Goal: Information Seeking & Learning: Learn about a topic

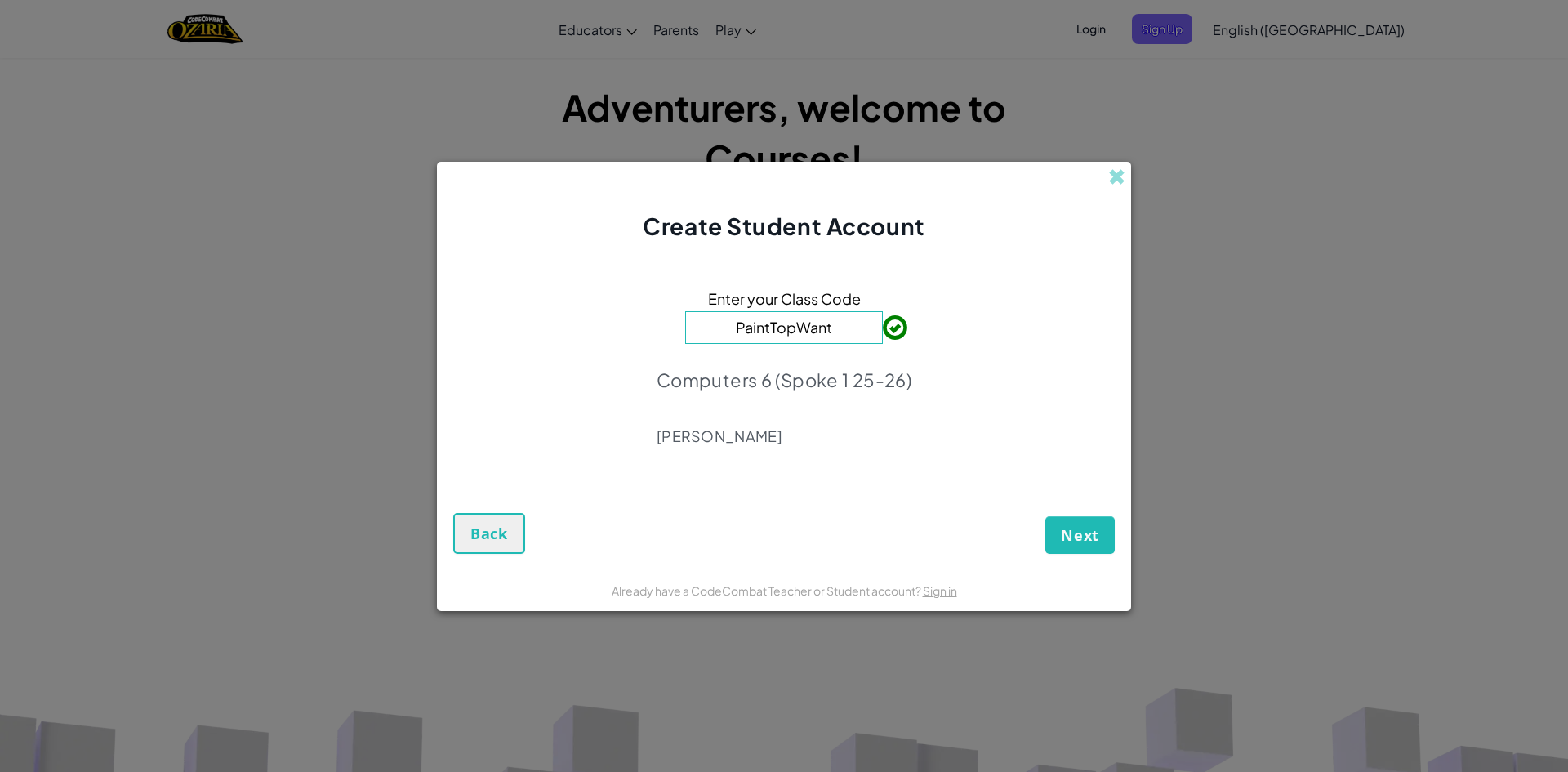
click at [844, 331] on input "PaintTopWant" at bounding box center [784, 328] width 198 height 33
click at [1077, 522] on button "Next" at bounding box center [1080, 535] width 69 height 38
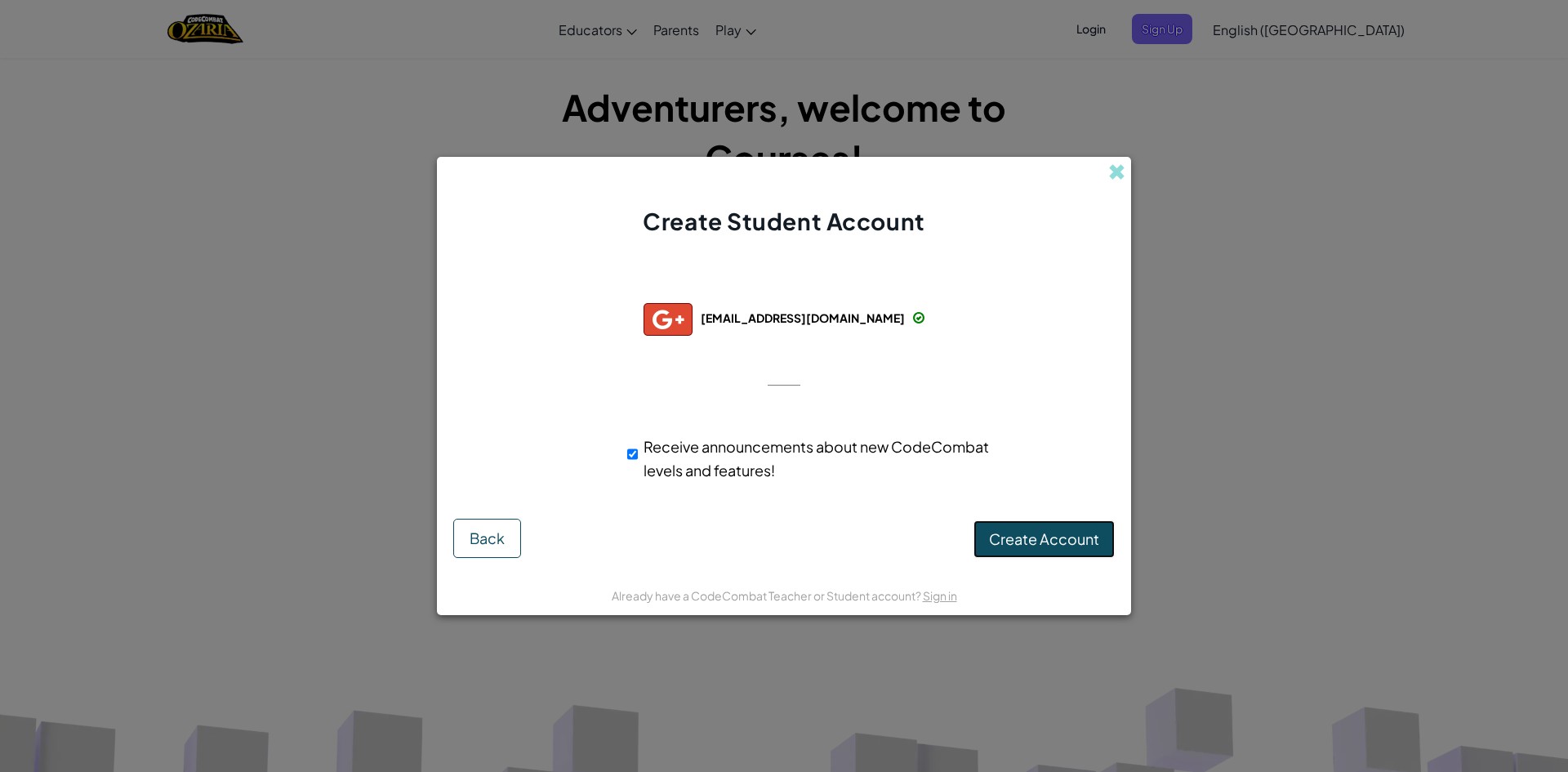
click at [1061, 531] on span "Create Account" at bounding box center [1044, 539] width 111 height 19
click at [1054, 540] on button "Create Account" at bounding box center [1044, 540] width 141 height 38
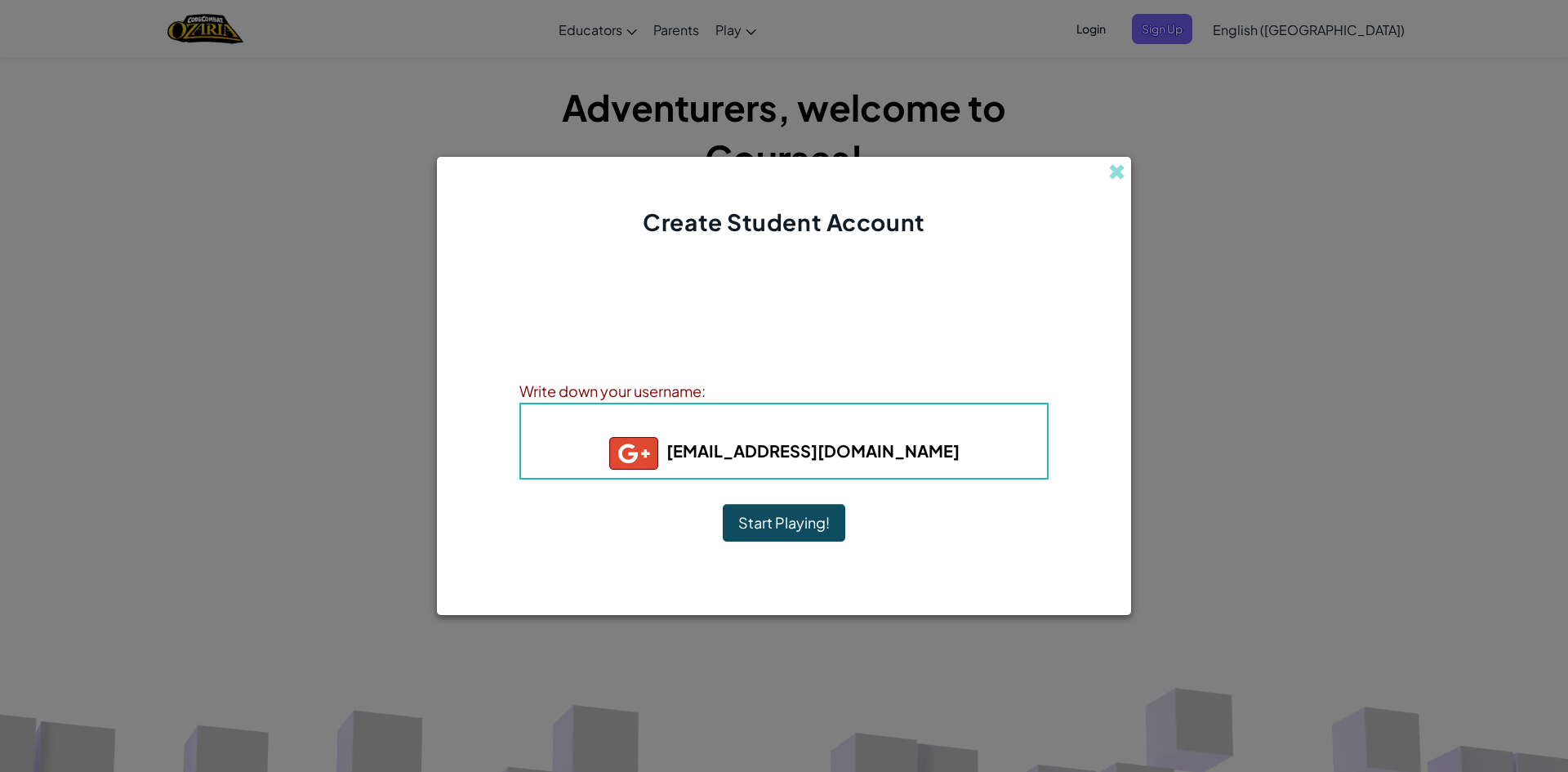
click at [802, 443] on b "davianpj32@ausdk12.org" at bounding box center [784, 451] width 351 height 21
click at [732, 433] on span "Username" at bounding box center [702, 425] width 85 height 19
click at [747, 419] on b "Username : davianpj32+gplus" at bounding box center [784, 425] width 248 height 19
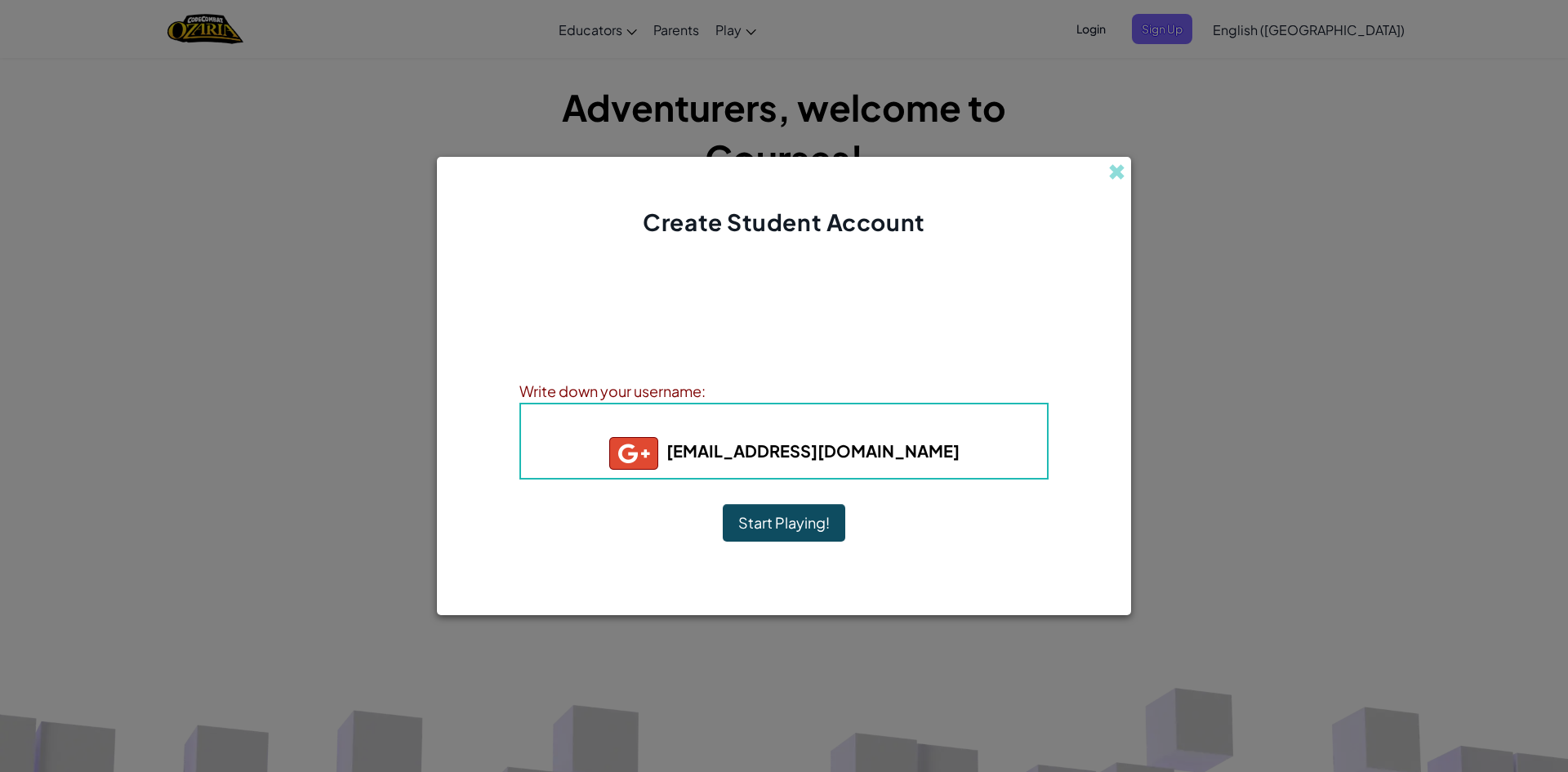
click at [698, 421] on span "Username" at bounding box center [702, 425] width 85 height 19
drag, startPoint x: 799, startPoint y: 443, endPoint x: 810, endPoint y: 456, distance: 17.0
click at [810, 456] on b "davianpj32@ausdk12.org" at bounding box center [784, 451] width 351 height 21
click at [750, 397] on div "Write down your username:" at bounding box center [784, 391] width 529 height 24
click at [731, 418] on span "Username" at bounding box center [702, 425] width 85 height 19
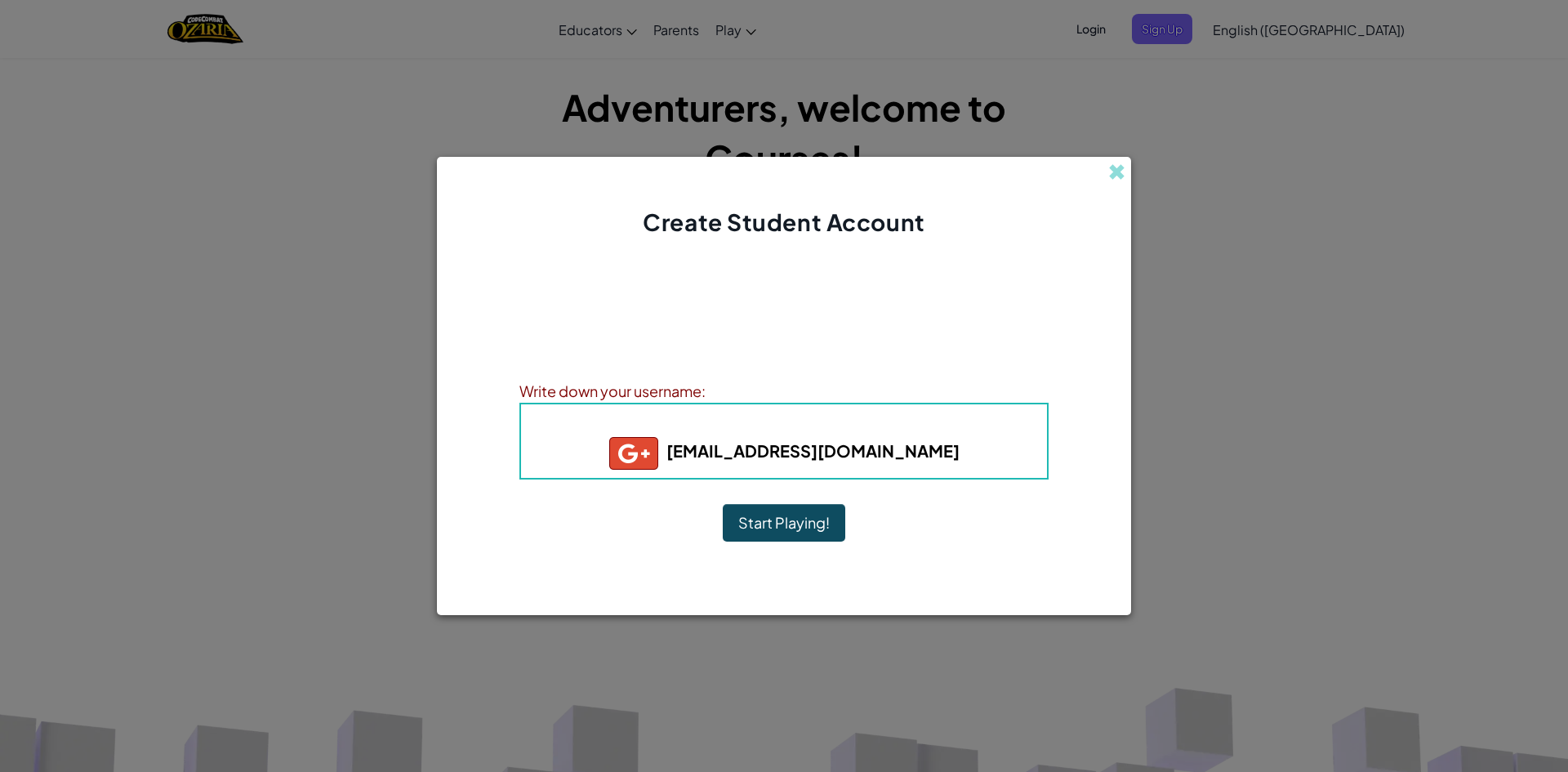
click at [730, 418] on span "Username" at bounding box center [702, 425] width 85 height 19
click at [742, 532] on button "Start Playing!" at bounding box center [784, 523] width 123 height 38
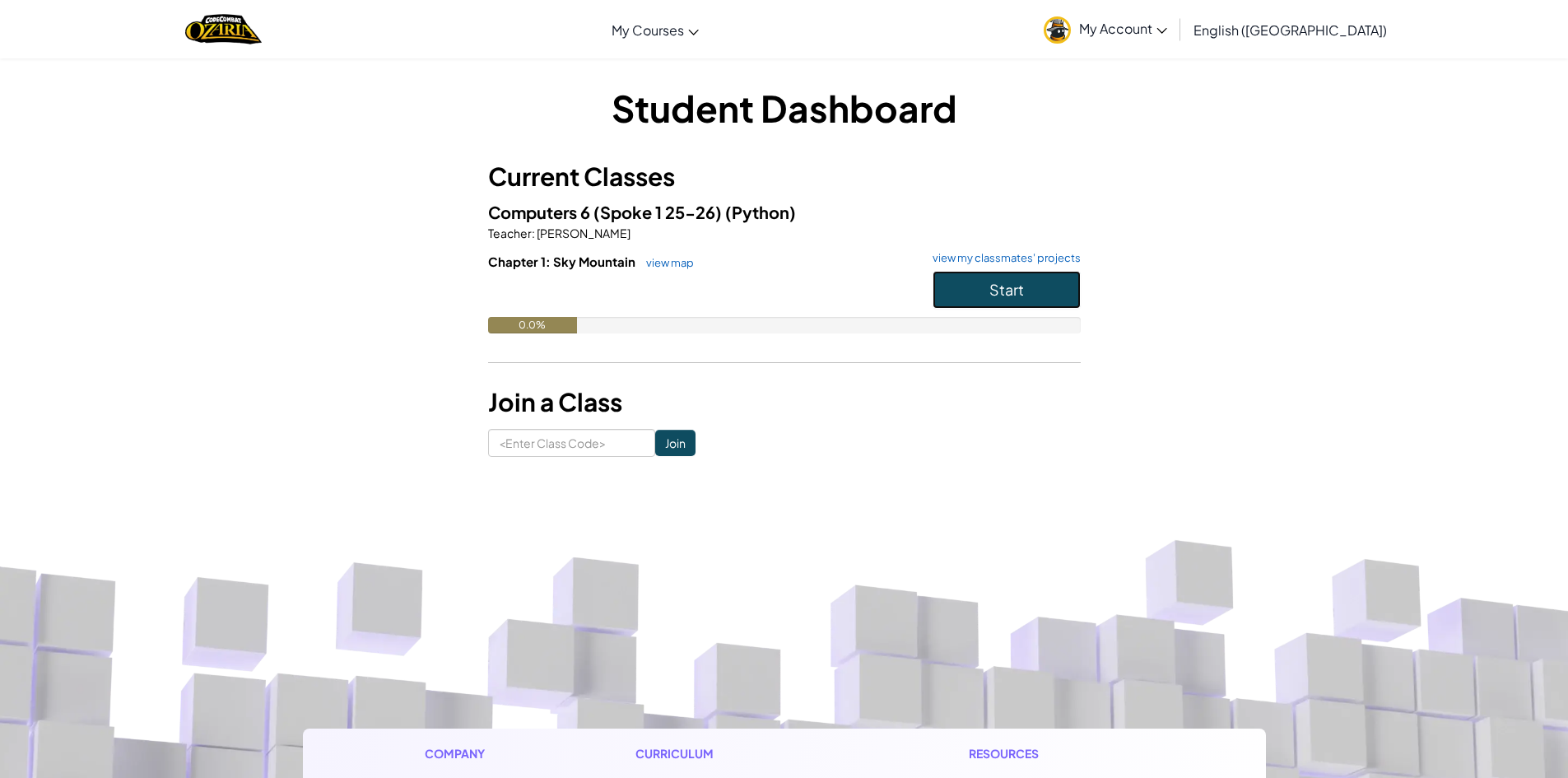
click at [1015, 285] on span "Start" at bounding box center [1006, 290] width 35 height 19
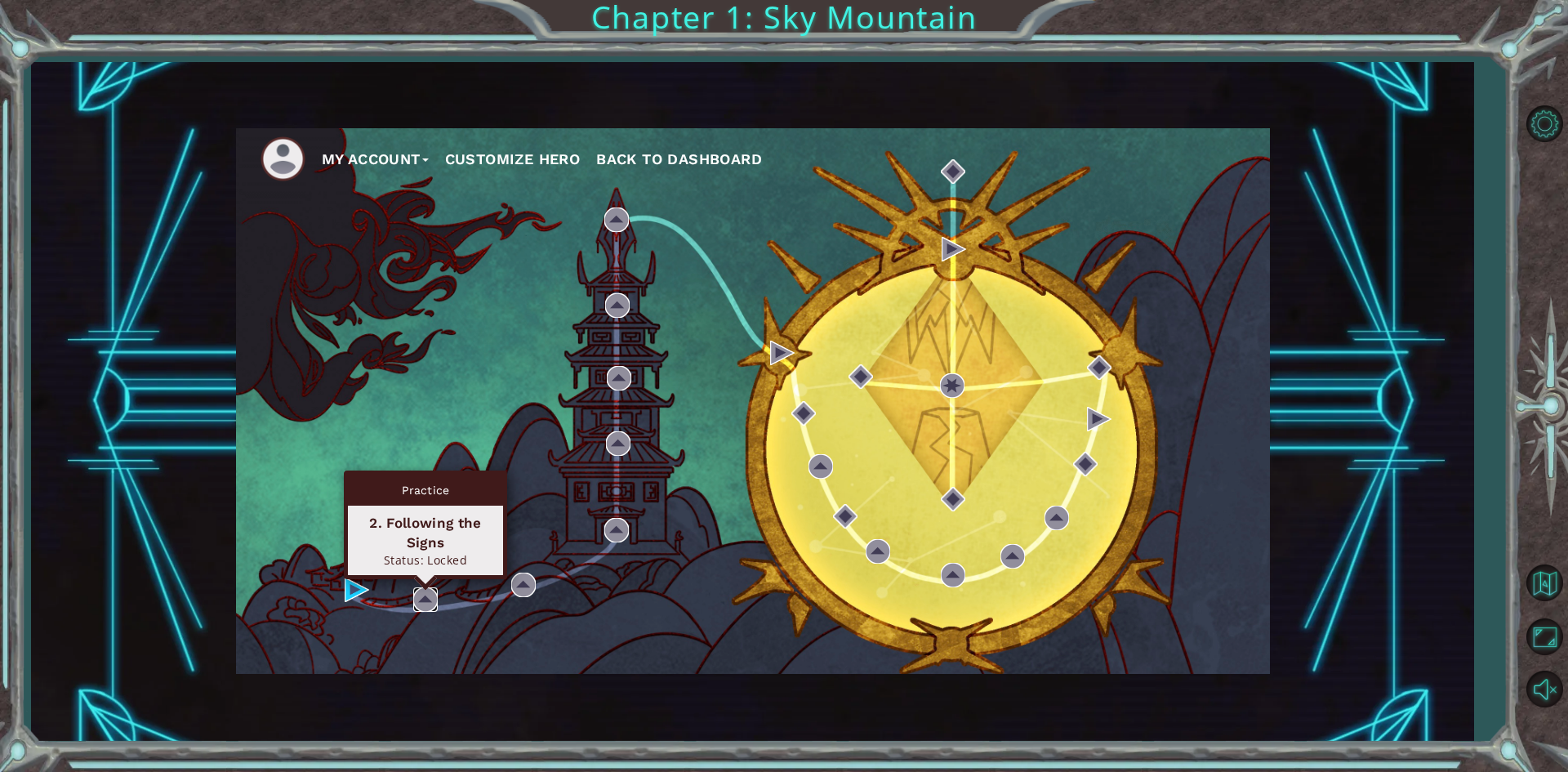
click at [431, 598] on img at bounding box center [425, 600] width 25 height 25
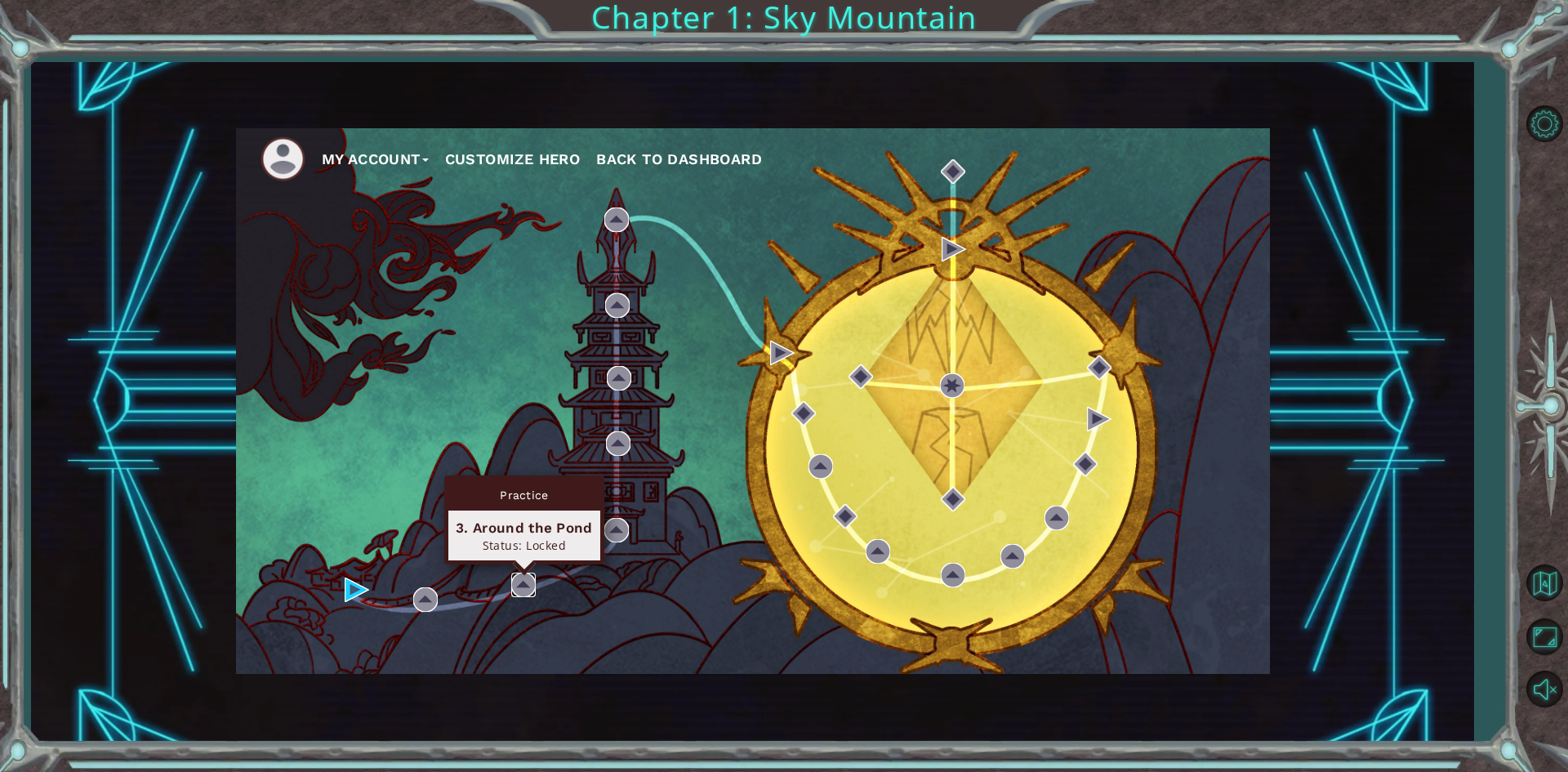
click at [520, 580] on img at bounding box center [523, 585] width 25 height 25
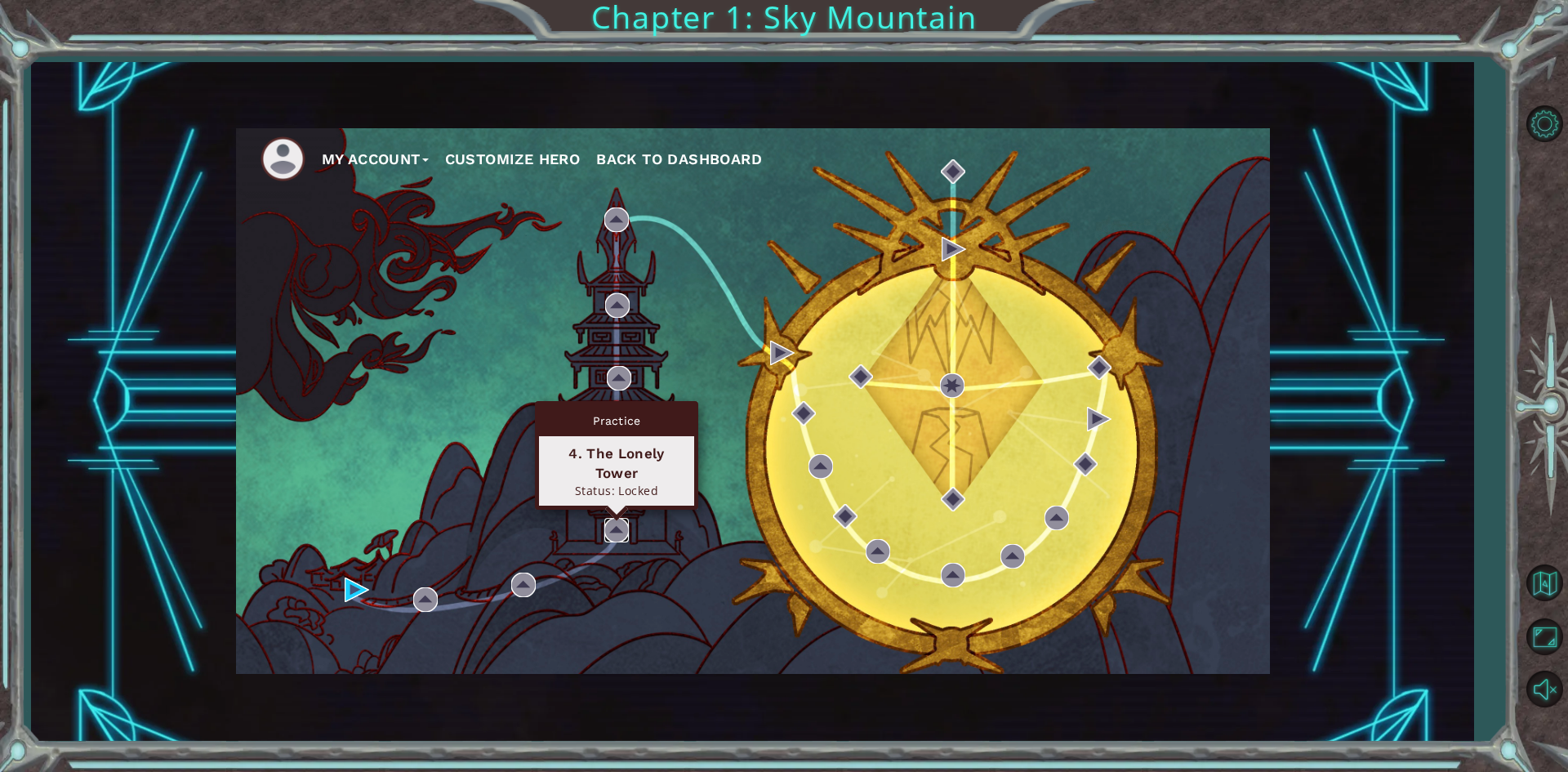
click at [622, 526] on img at bounding box center [616, 530] width 25 height 25
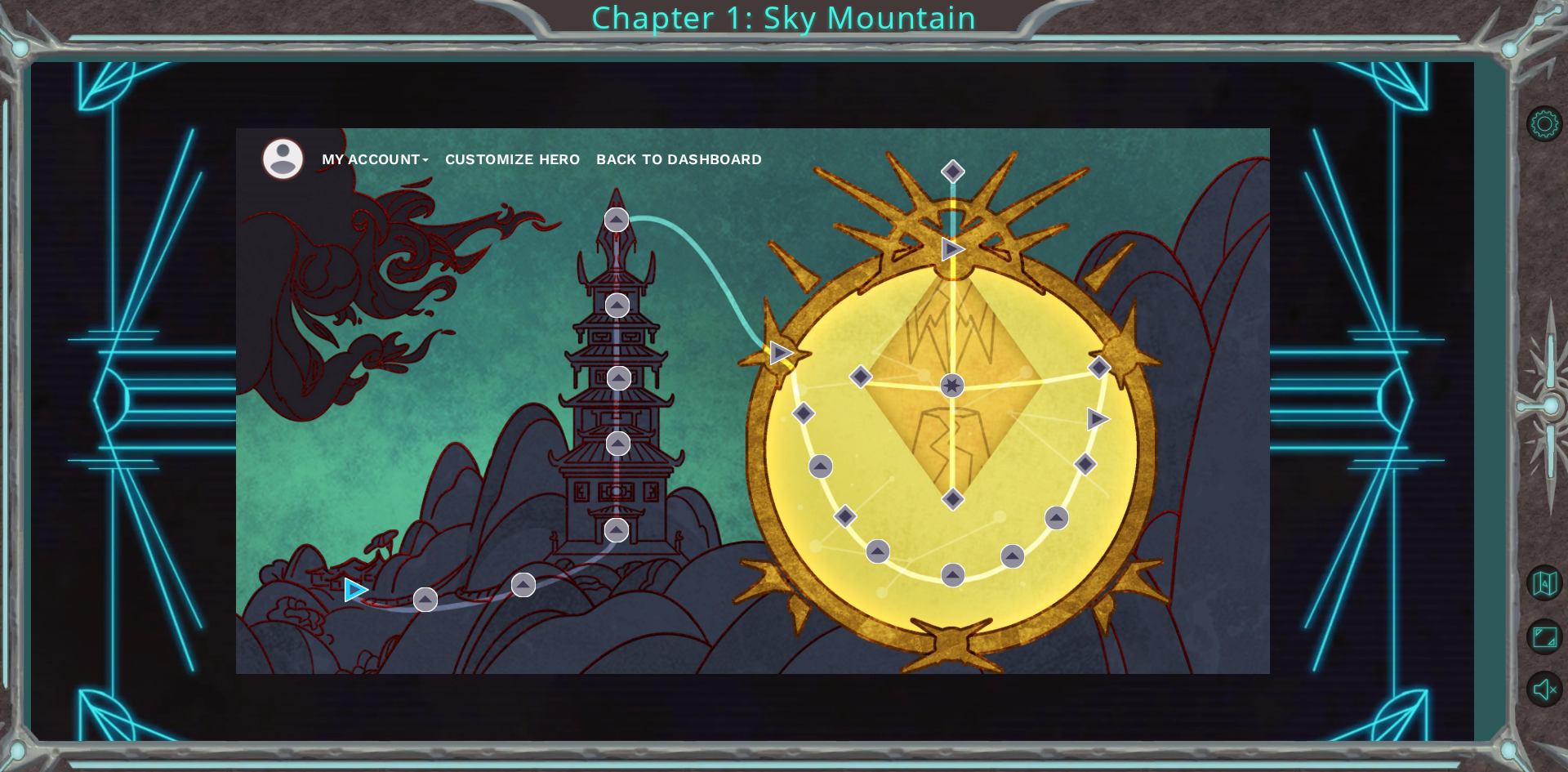
click at [625, 160] on span "Back to Dashboard" at bounding box center [679, 159] width 165 height 17
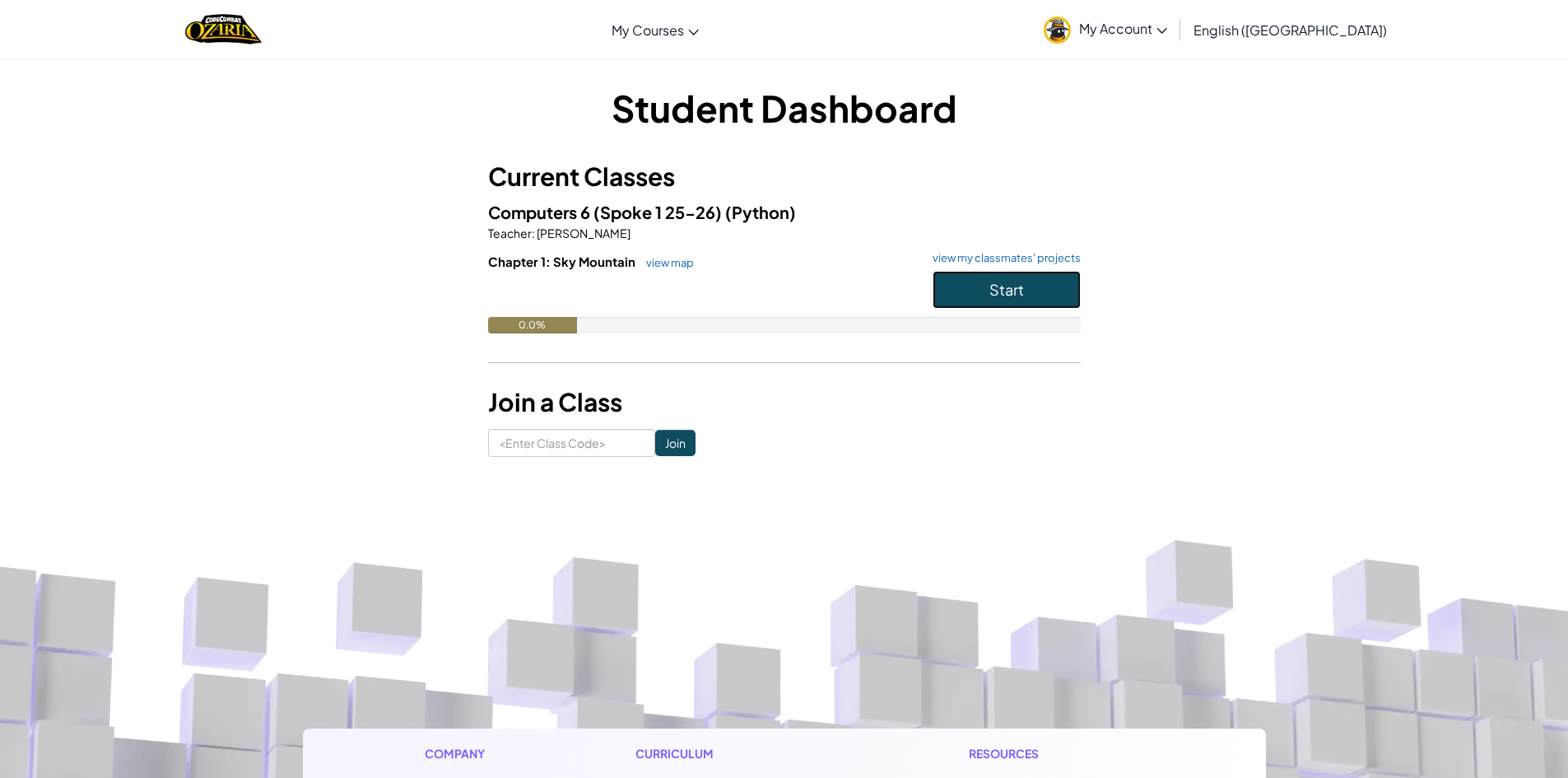
click at [968, 300] on button "Start" at bounding box center [1007, 290] width 149 height 38
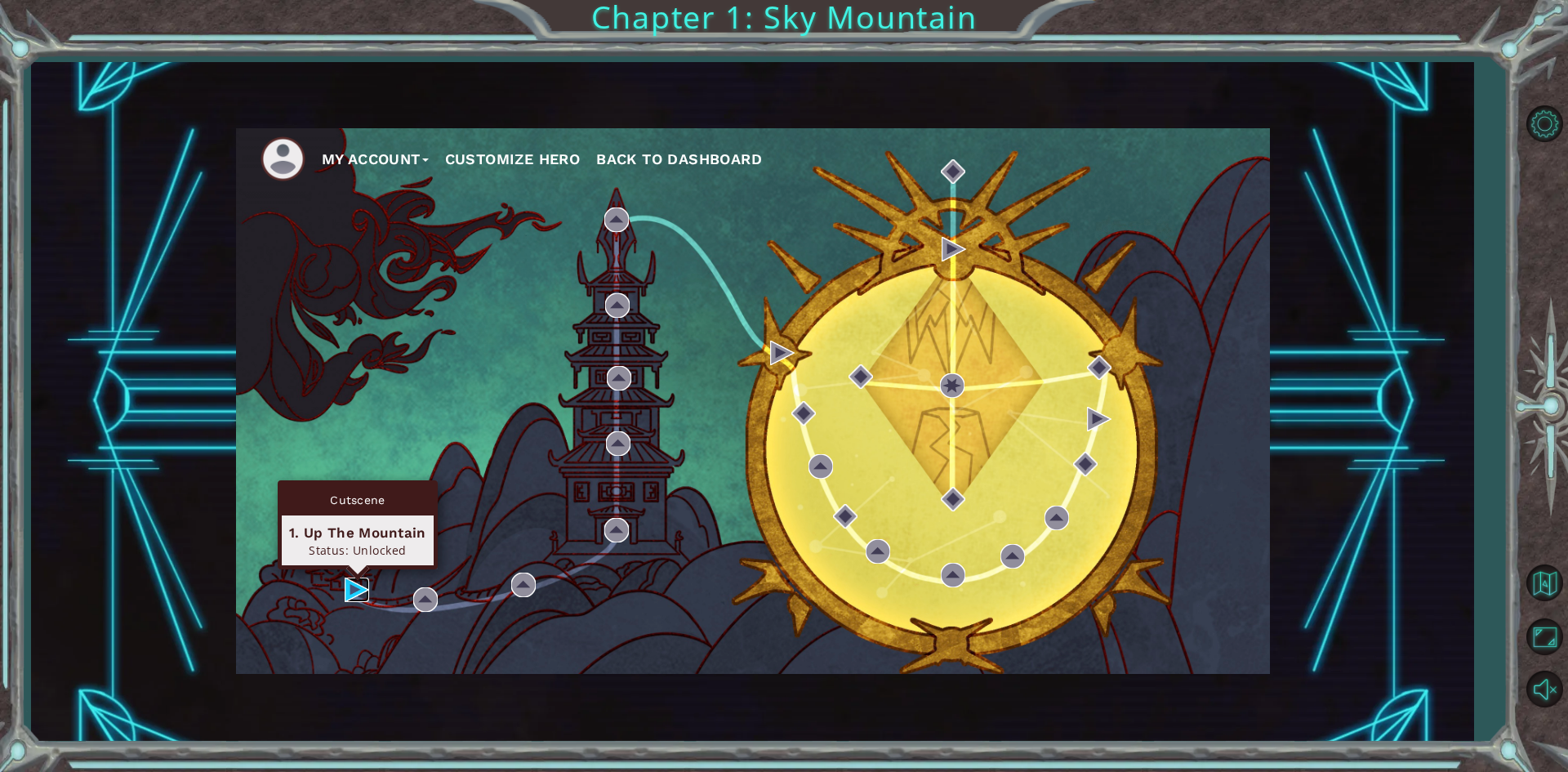
click at [351, 591] on img at bounding box center [357, 590] width 25 height 25
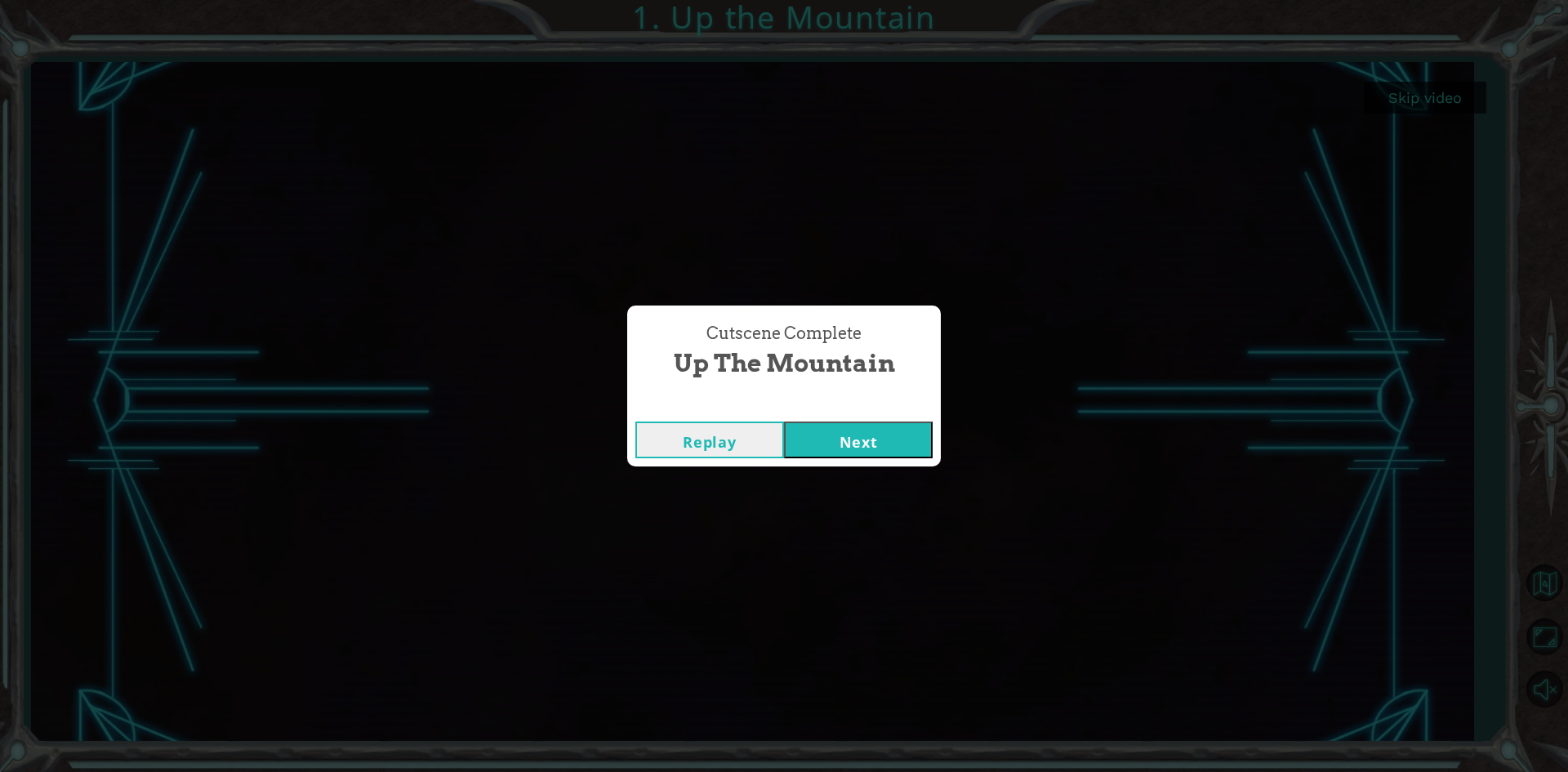
click at [900, 419] on div "Replay Next" at bounding box center [784, 440] width 314 height 53
click at [856, 455] on button "Next" at bounding box center [858, 440] width 148 height 37
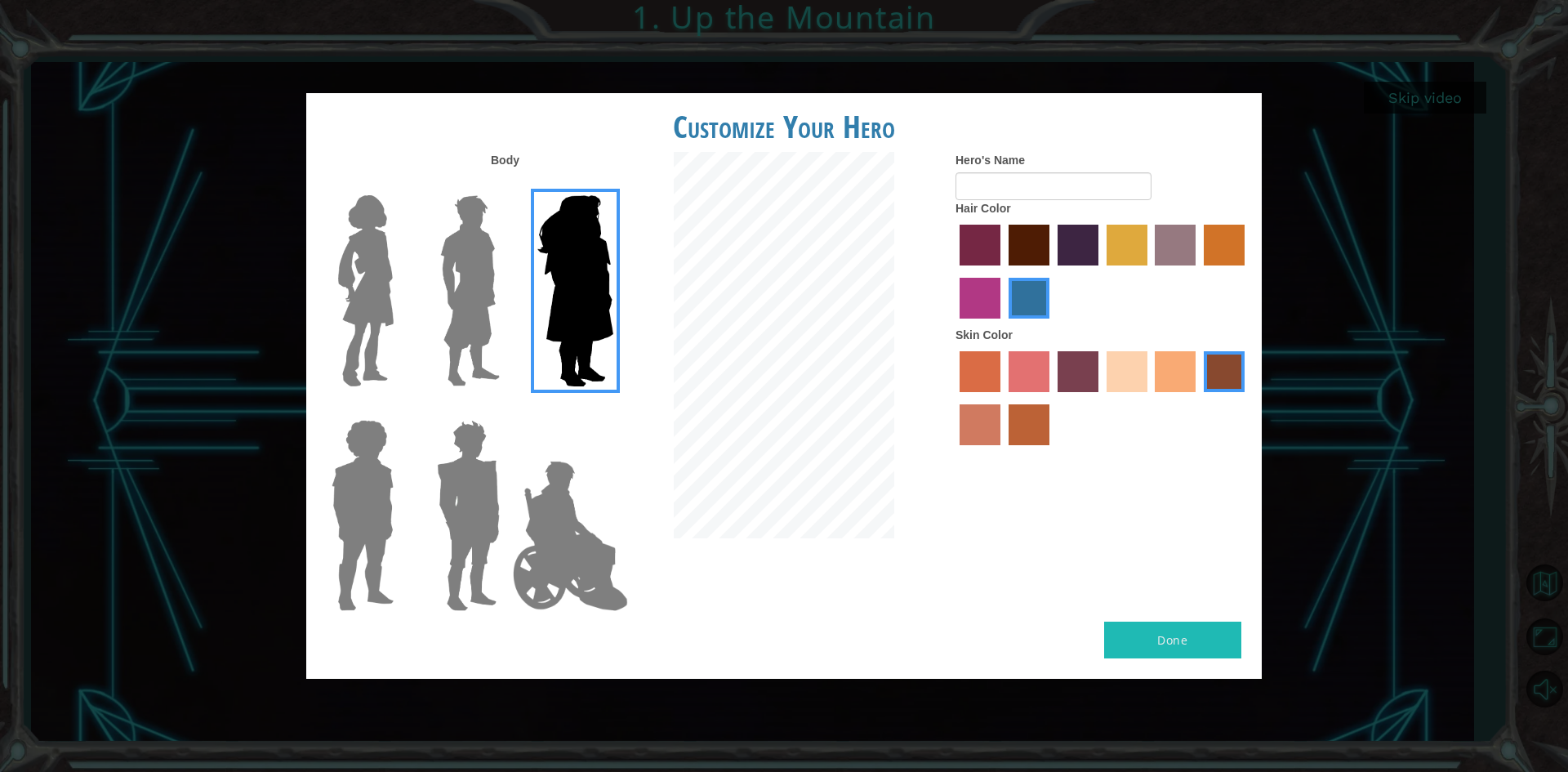
click at [454, 268] on img at bounding box center [470, 291] width 73 height 204
click at [507, 184] on input "Hero Lars" at bounding box center [507, 184] width 0 height 0
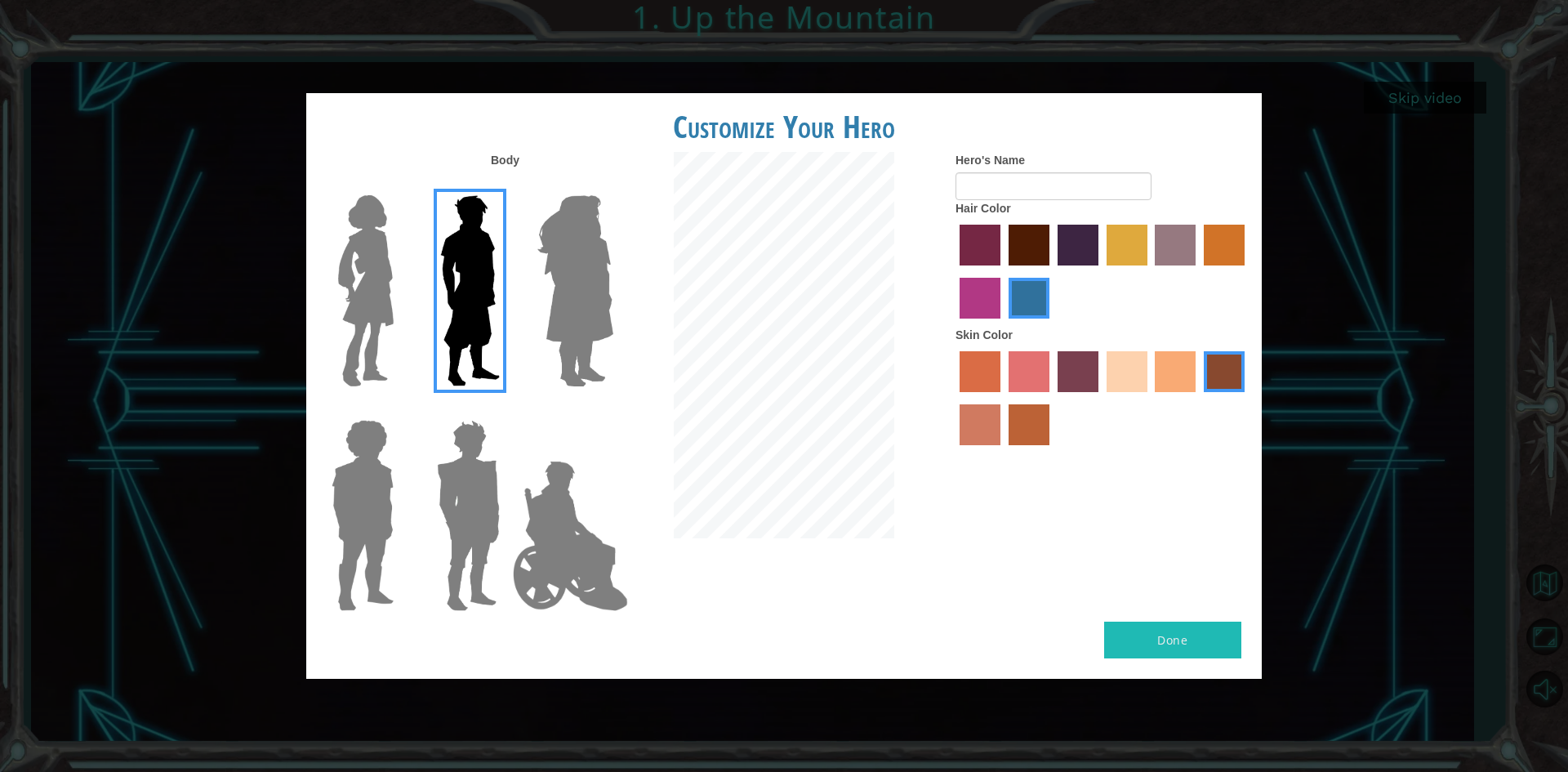
click at [475, 492] on img at bounding box center [468, 516] width 76 height 204
click at [507, 409] on input "Hero Garnet" at bounding box center [507, 409] width 0 height 0
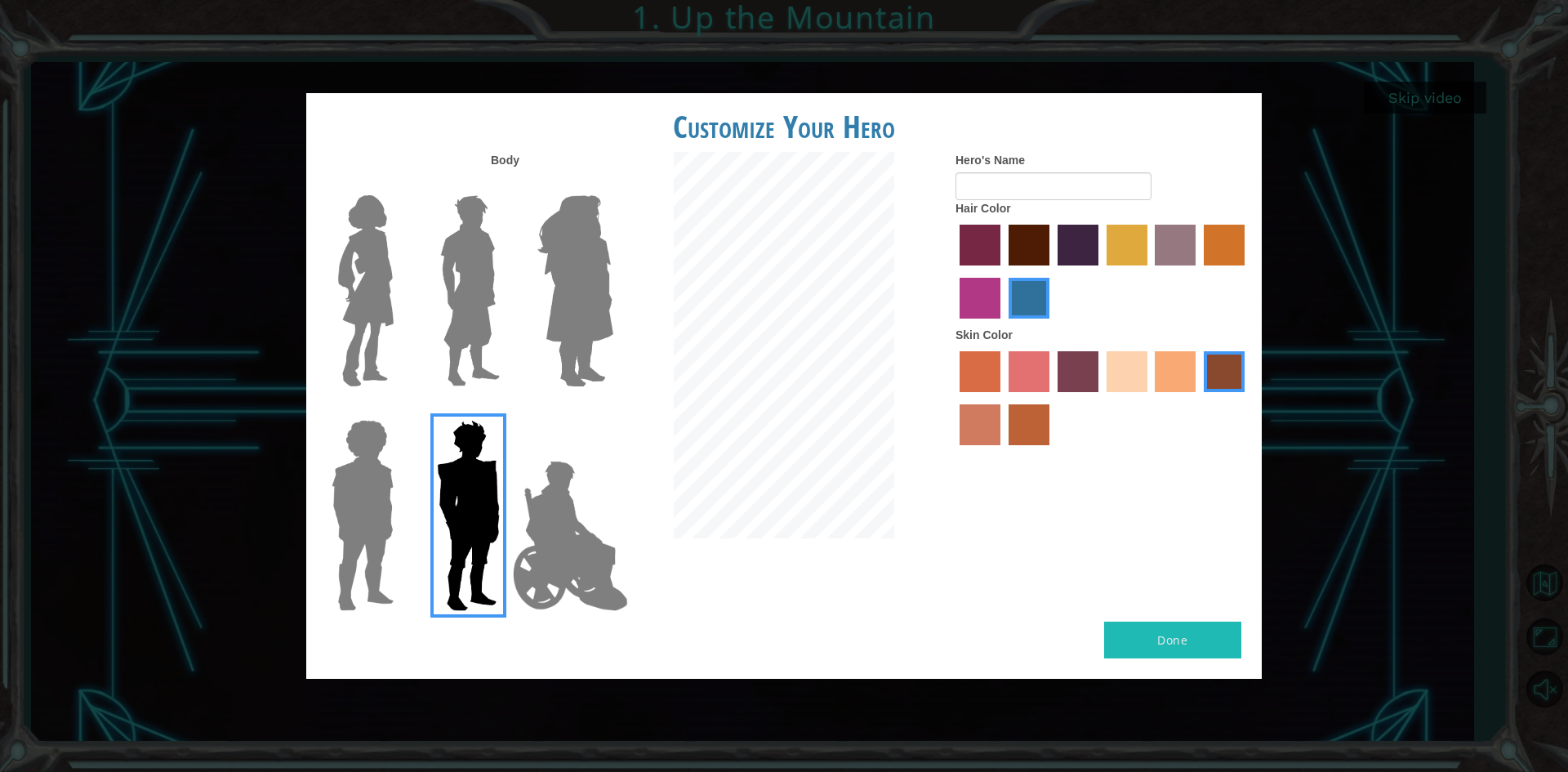
click at [377, 505] on img at bounding box center [363, 516] width 75 height 204
click at [400, 409] on input "Hero Steven" at bounding box center [400, 409] width 0 height 0
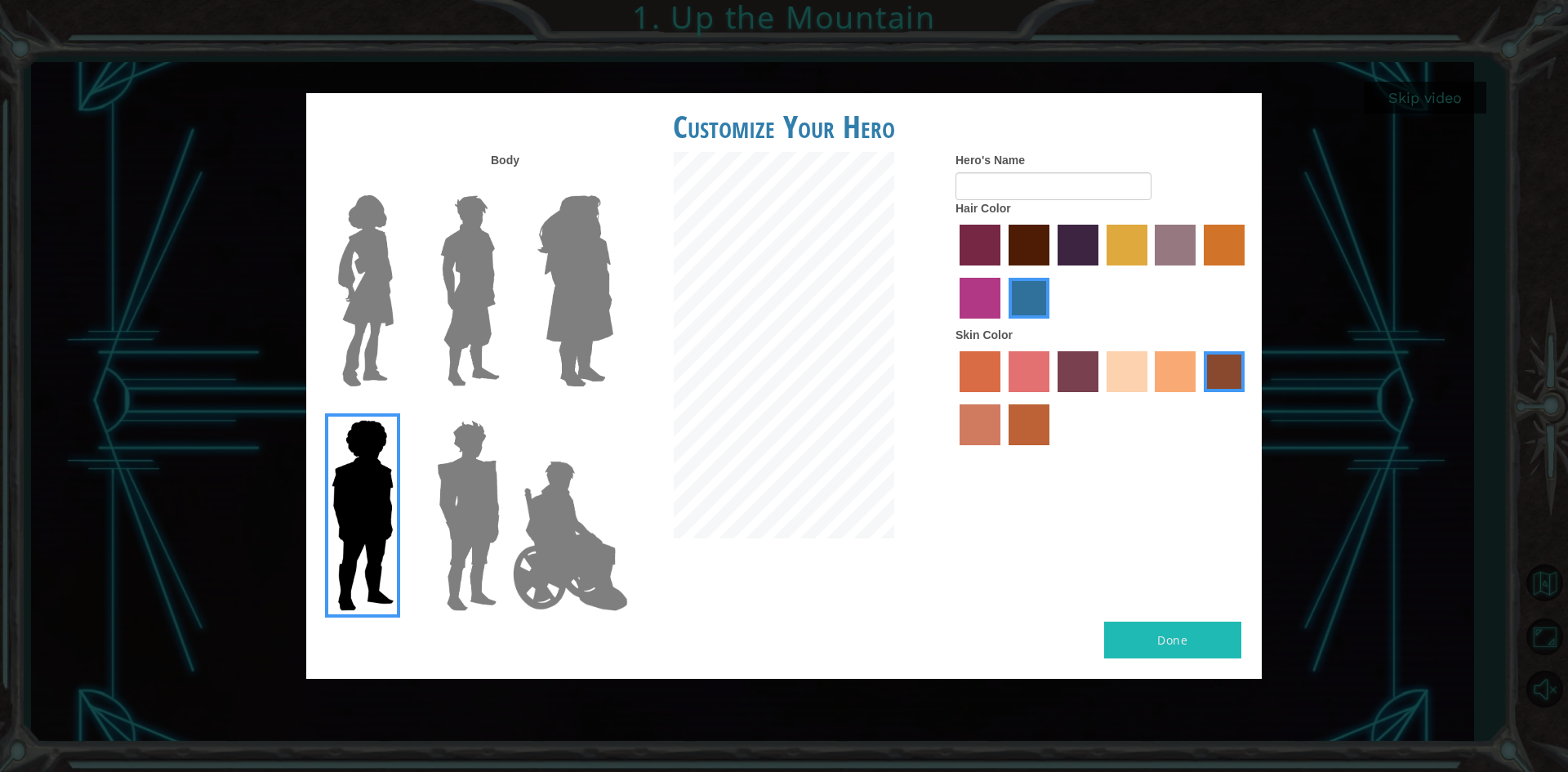
click at [454, 270] on img at bounding box center [470, 291] width 73 height 204
click at [507, 184] on input "Hero Lars" at bounding box center [507, 184] width 0 height 0
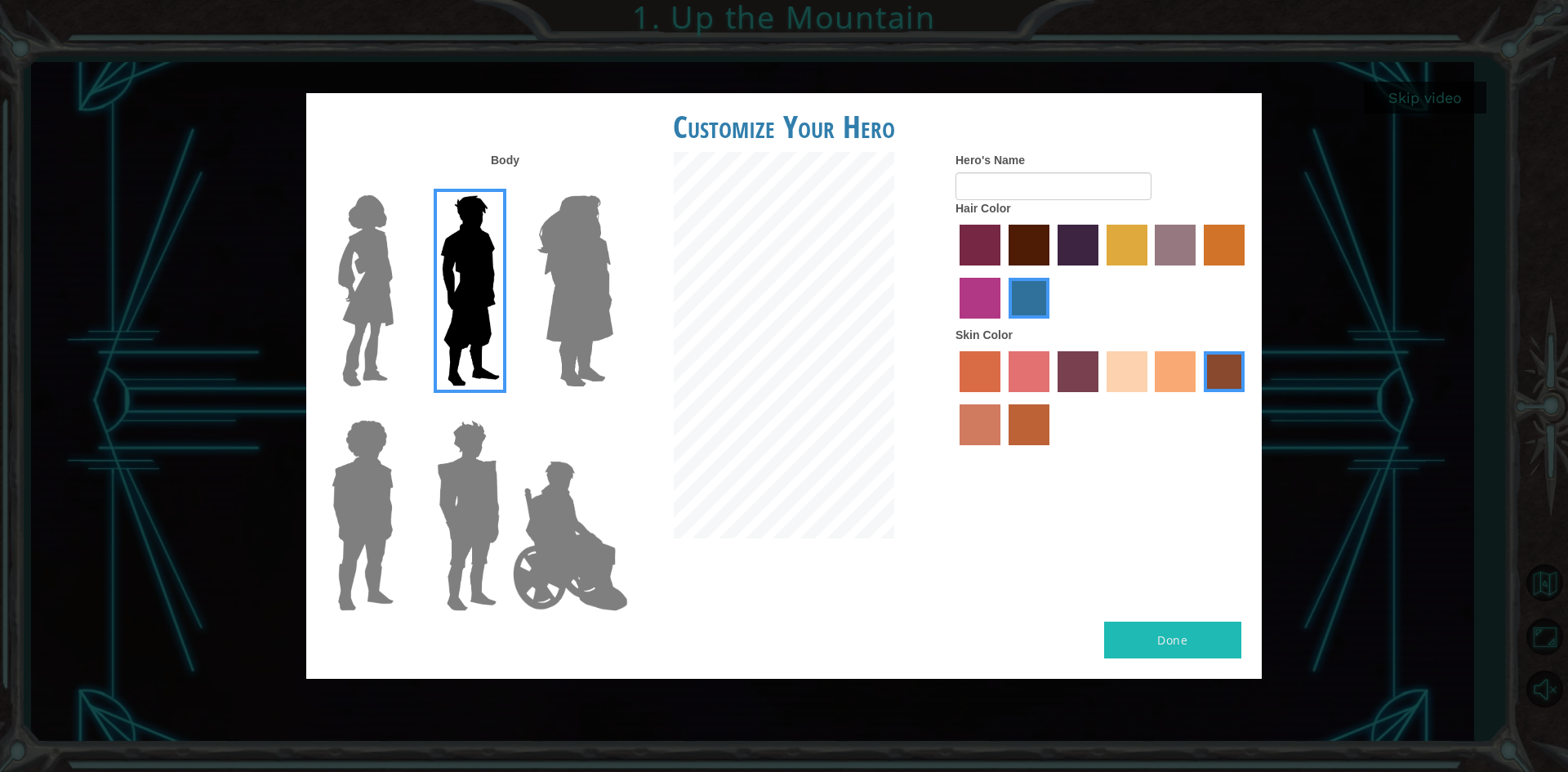
click at [1029, 243] on label "maroon hair color" at bounding box center [1030, 245] width 41 height 41
click at [1003, 271] on input "maroon hair color" at bounding box center [1003, 271] width 0 height 0
click at [1034, 431] on label "smoke tree skin color" at bounding box center [1030, 425] width 41 height 41
click at [1003, 451] on input "smoke tree skin color" at bounding box center [1003, 451] width 0 height 0
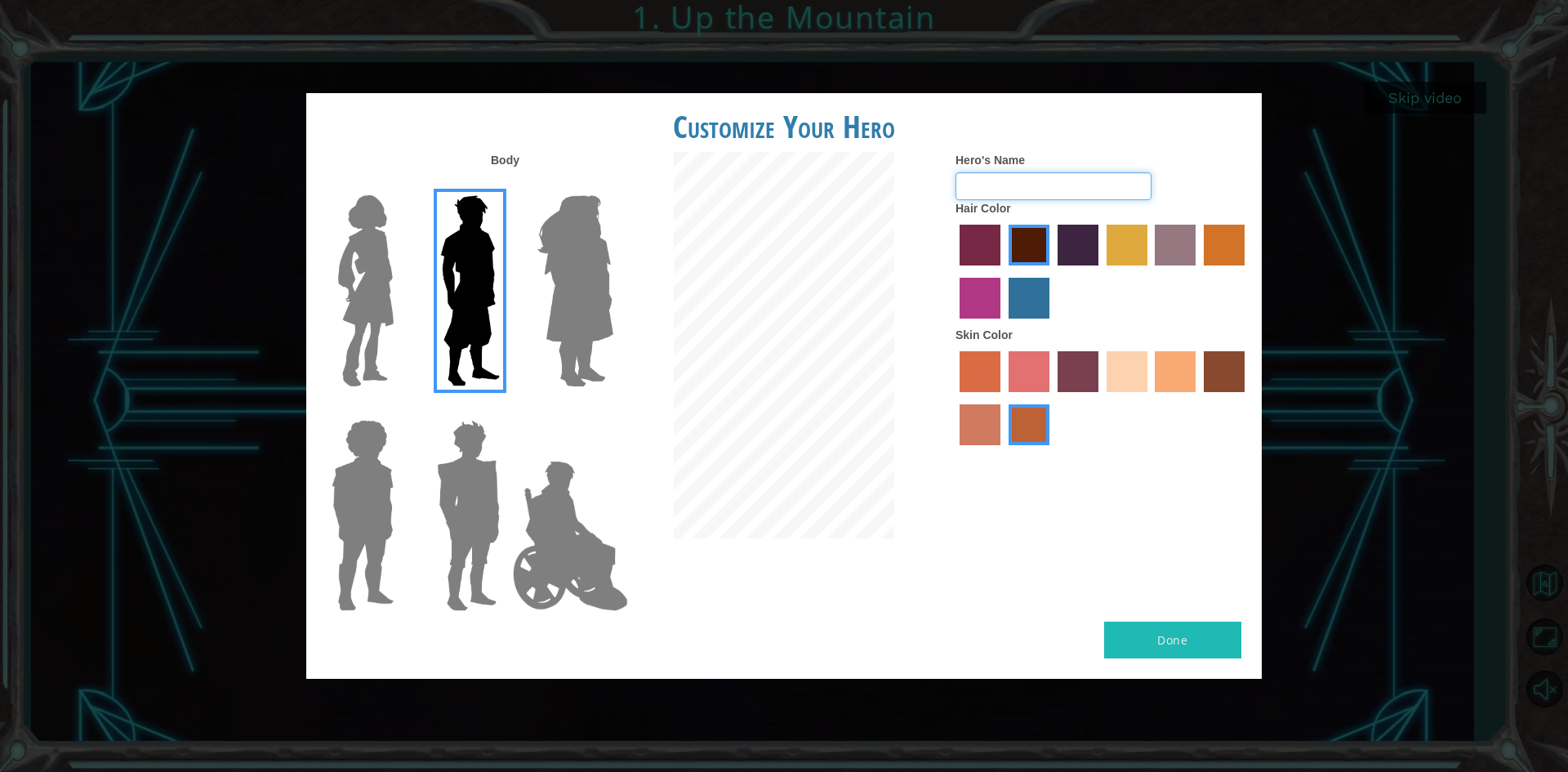
click at [999, 185] on input "Hero's Name" at bounding box center [1054, 186] width 196 height 27
click at [1129, 363] on label "sandy beach skin color" at bounding box center [1127, 372] width 41 height 41
click at [1101, 398] on input "sandy beach skin color" at bounding box center [1101, 398] width 0 height 0
click at [1033, 431] on label "smoke tree skin color" at bounding box center [1030, 425] width 41 height 41
click at [1003, 451] on input "smoke tree skin color" at bounding box center [1003, 451] width 0 height 0
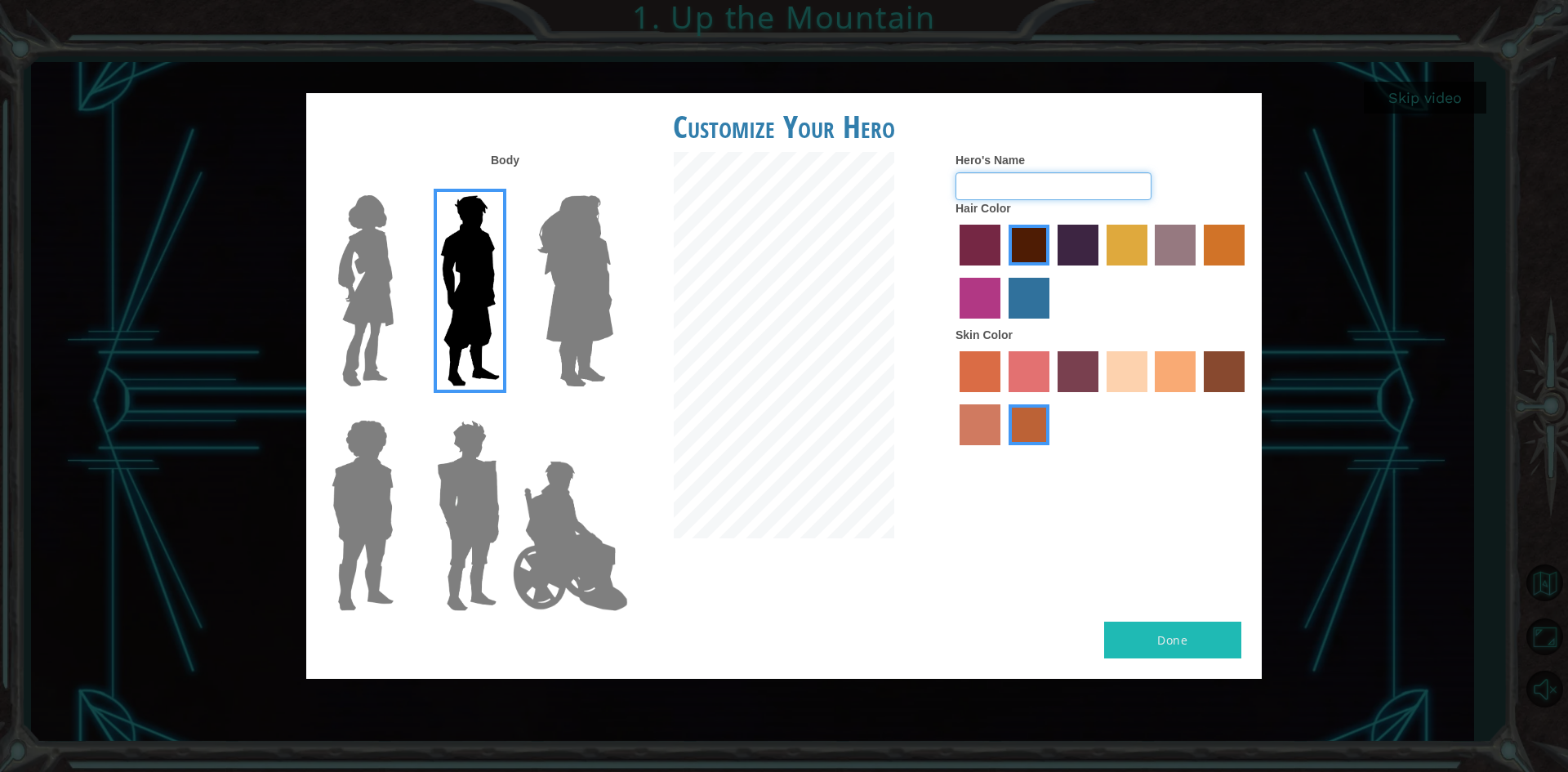
click at [1017, 190] on input "Hero's Name" at bounding box center [1054, 186] width 196 height 27
type input "d"
type input "lil jon jon"
click at [1159, 644] on button "Done" at bounding box center [1173, 640] width 137 height 37
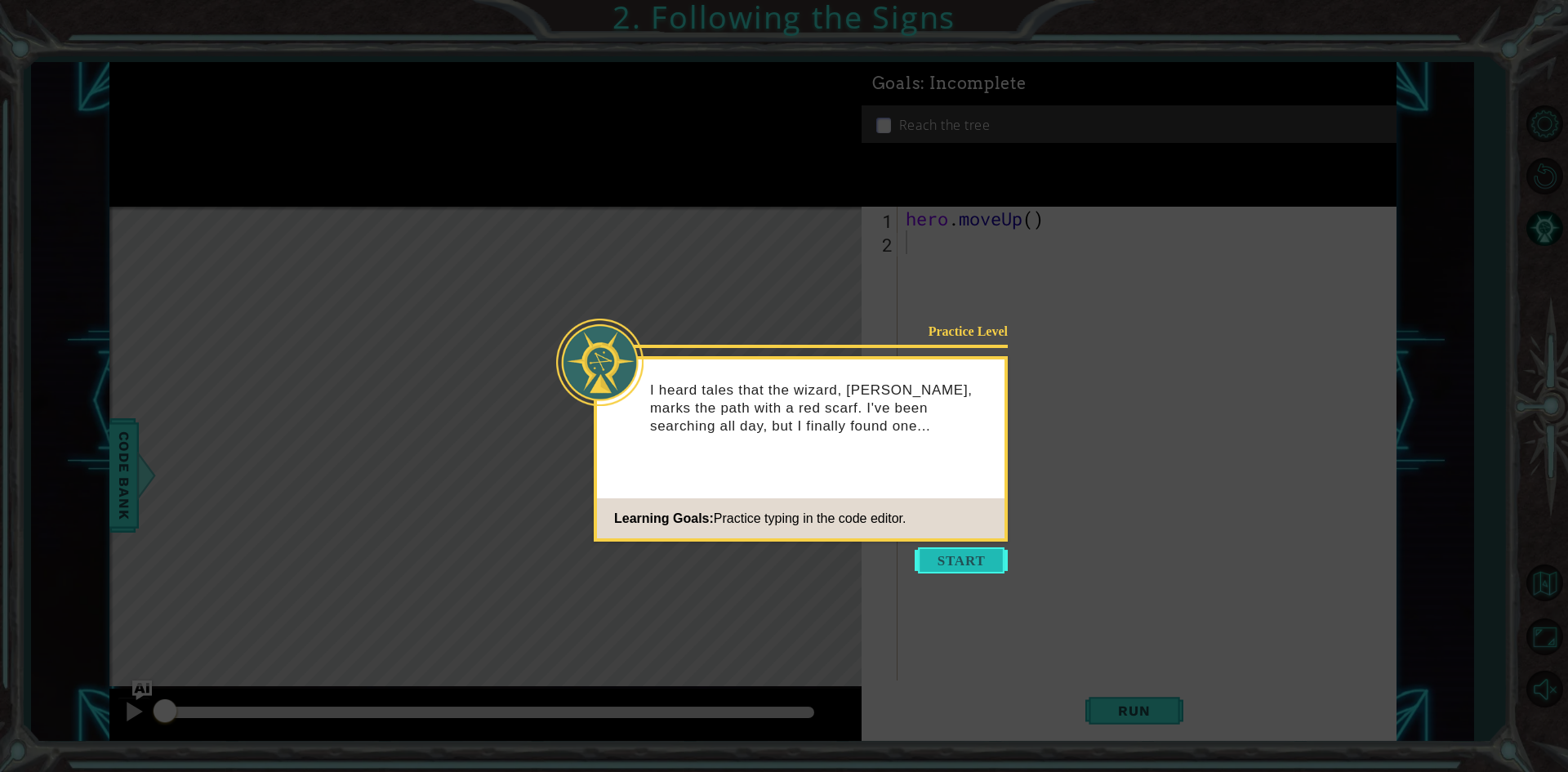
click at [958, 561] on button "Start" at bounding box center [961, 560] width 93 height 26
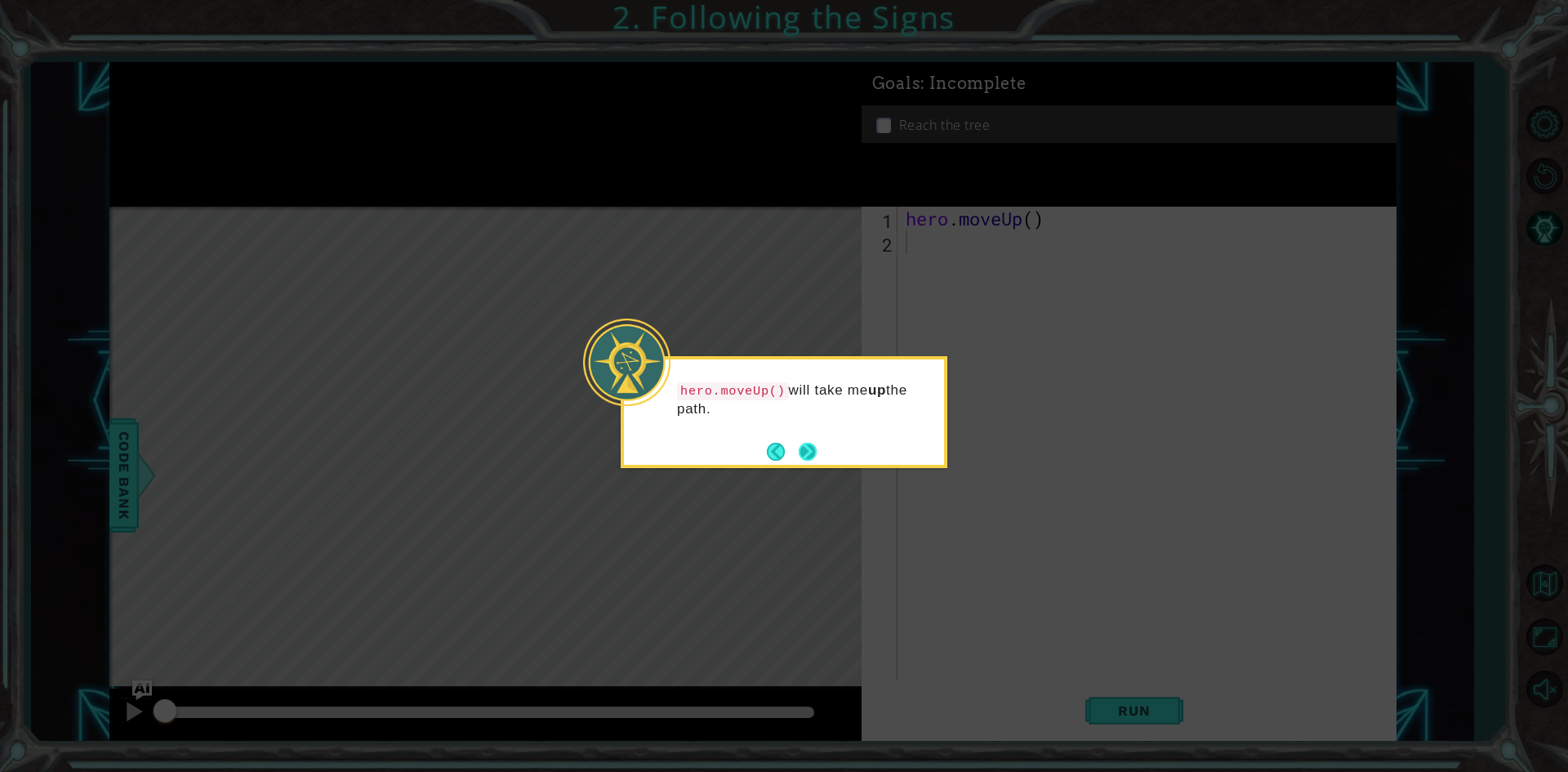
click at [808, 448] on button "Next" at bounding box center [808, 451] width 18 height 18
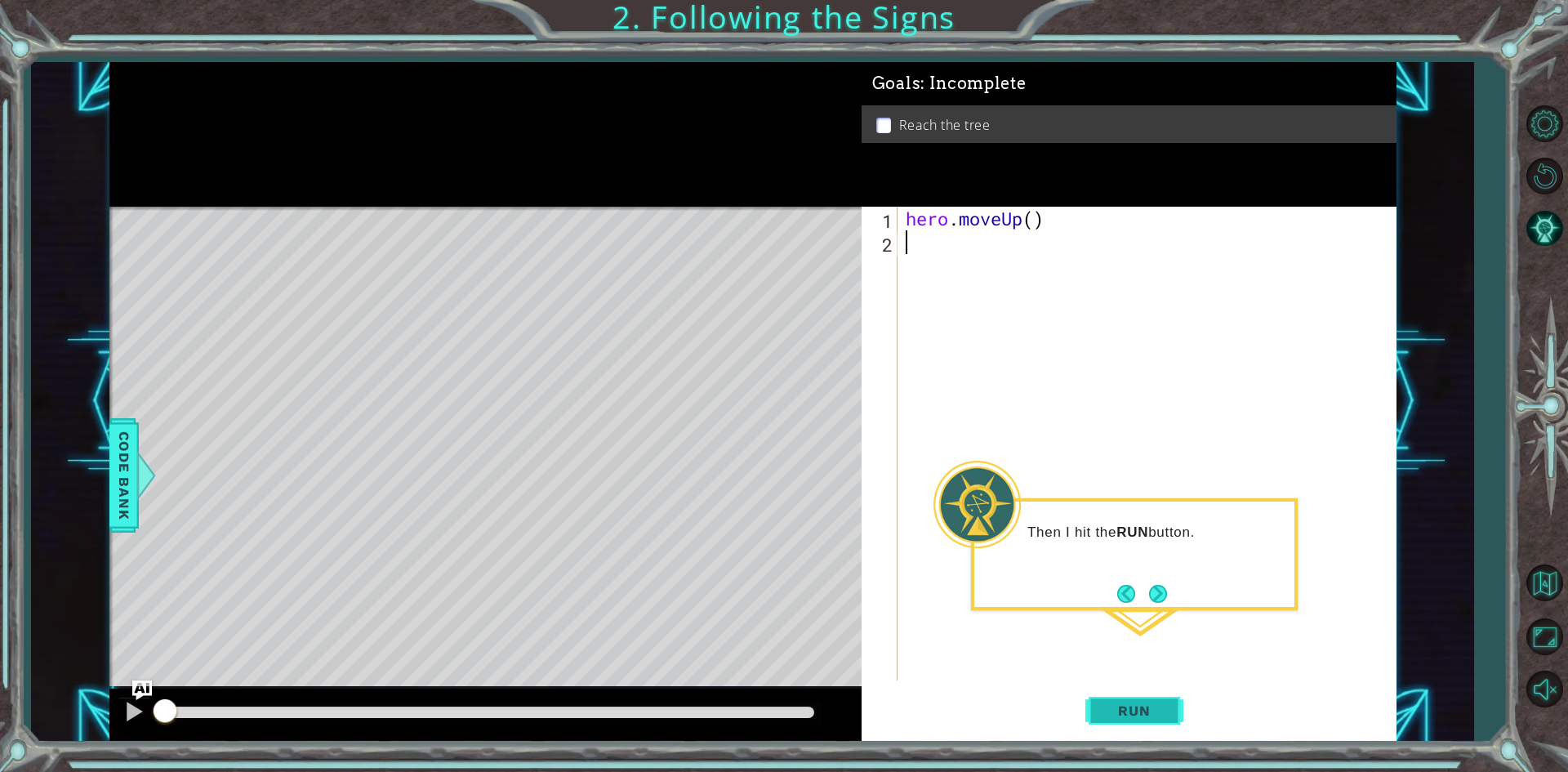
click at [1118, 714] on span "Run" at bounding box center [1133, 710] width 64 height 16
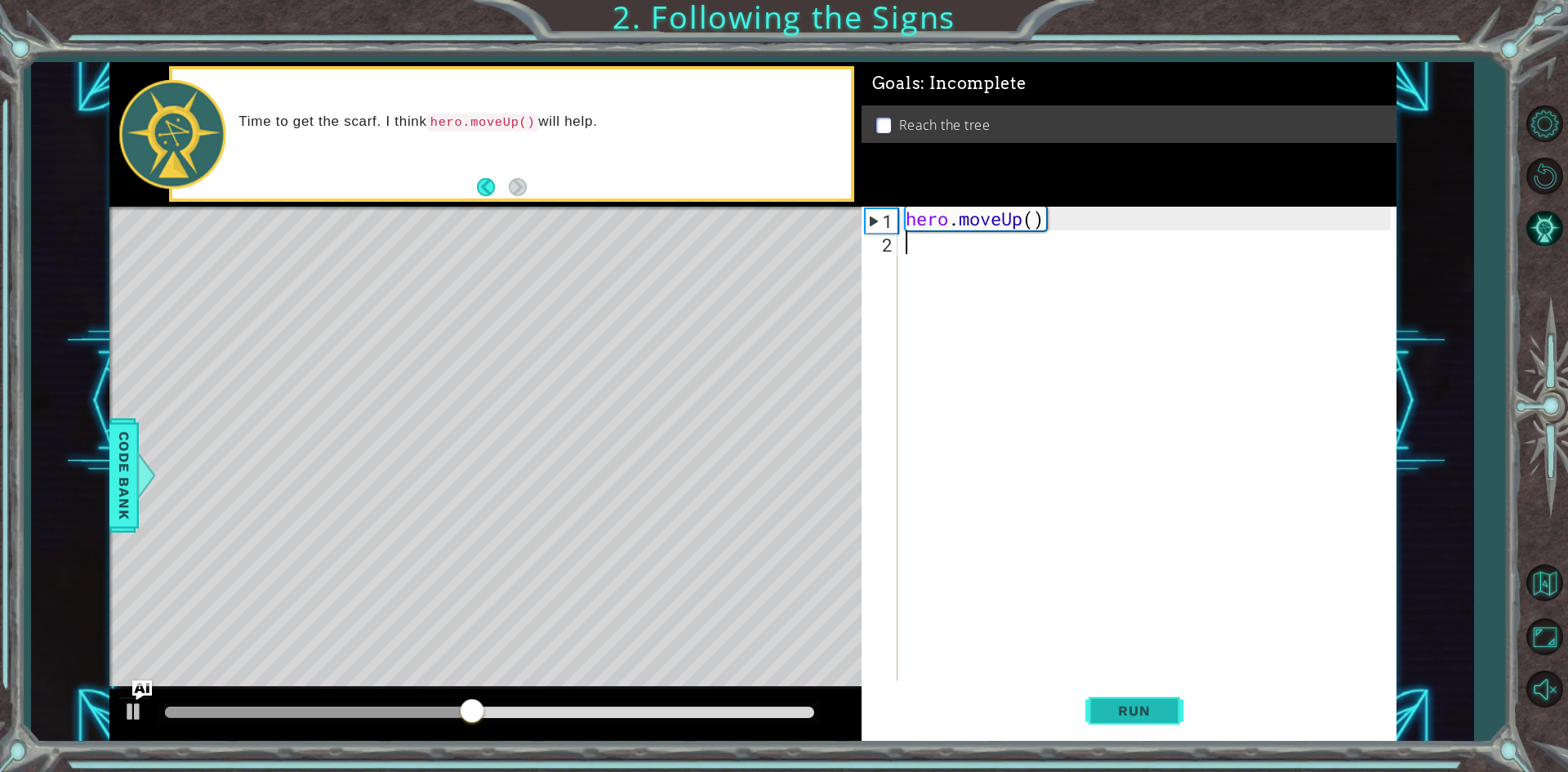
click at [1138, 711] on span "Run" at bounding box center [1133, 710] width 64 height 16
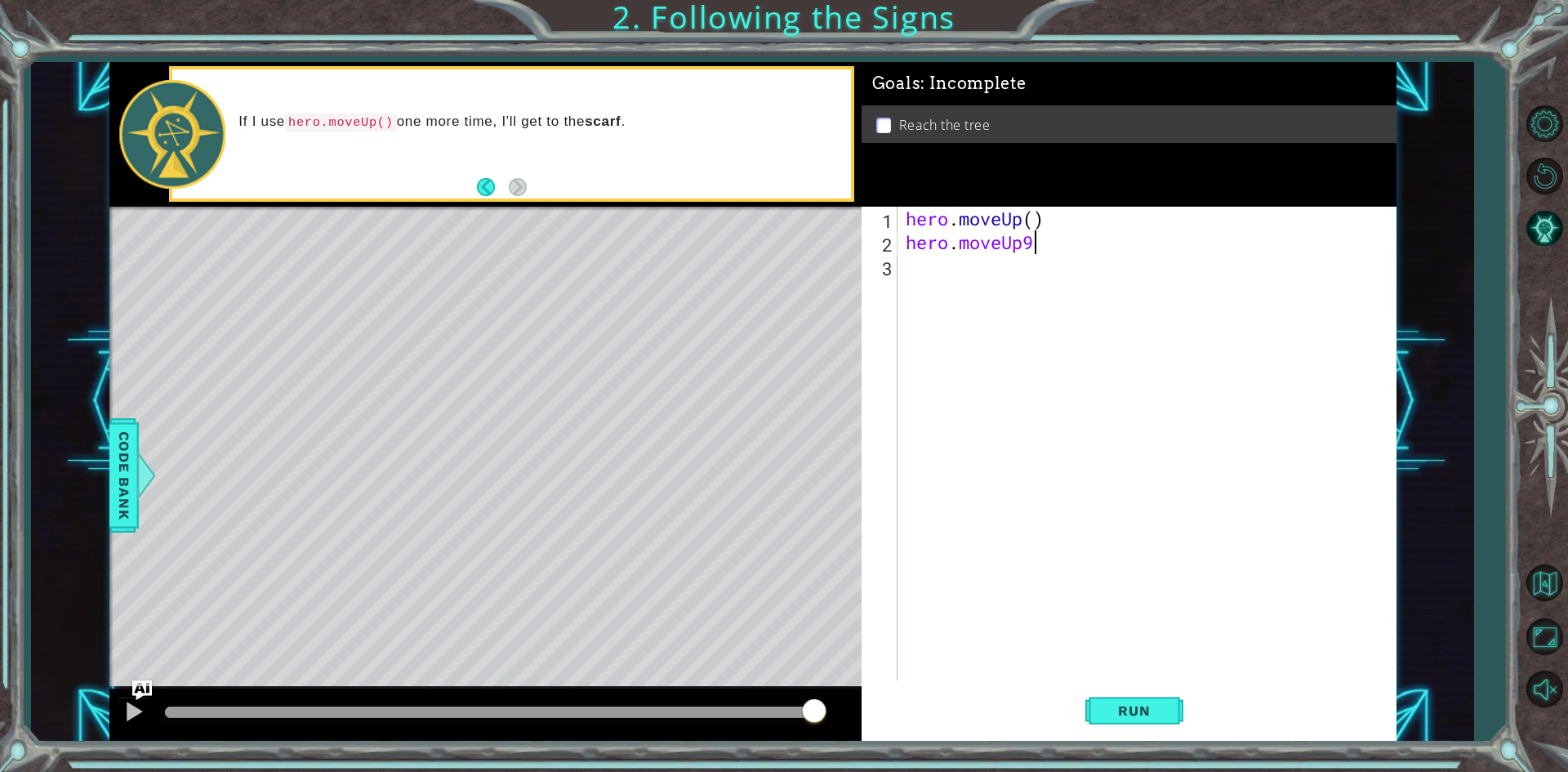
scroll to position [0, 5]
type textarea "hero.moveUp()"
click at [1126, 714] on span "Run" at bounding box center [1133, 710] width 64 height 16
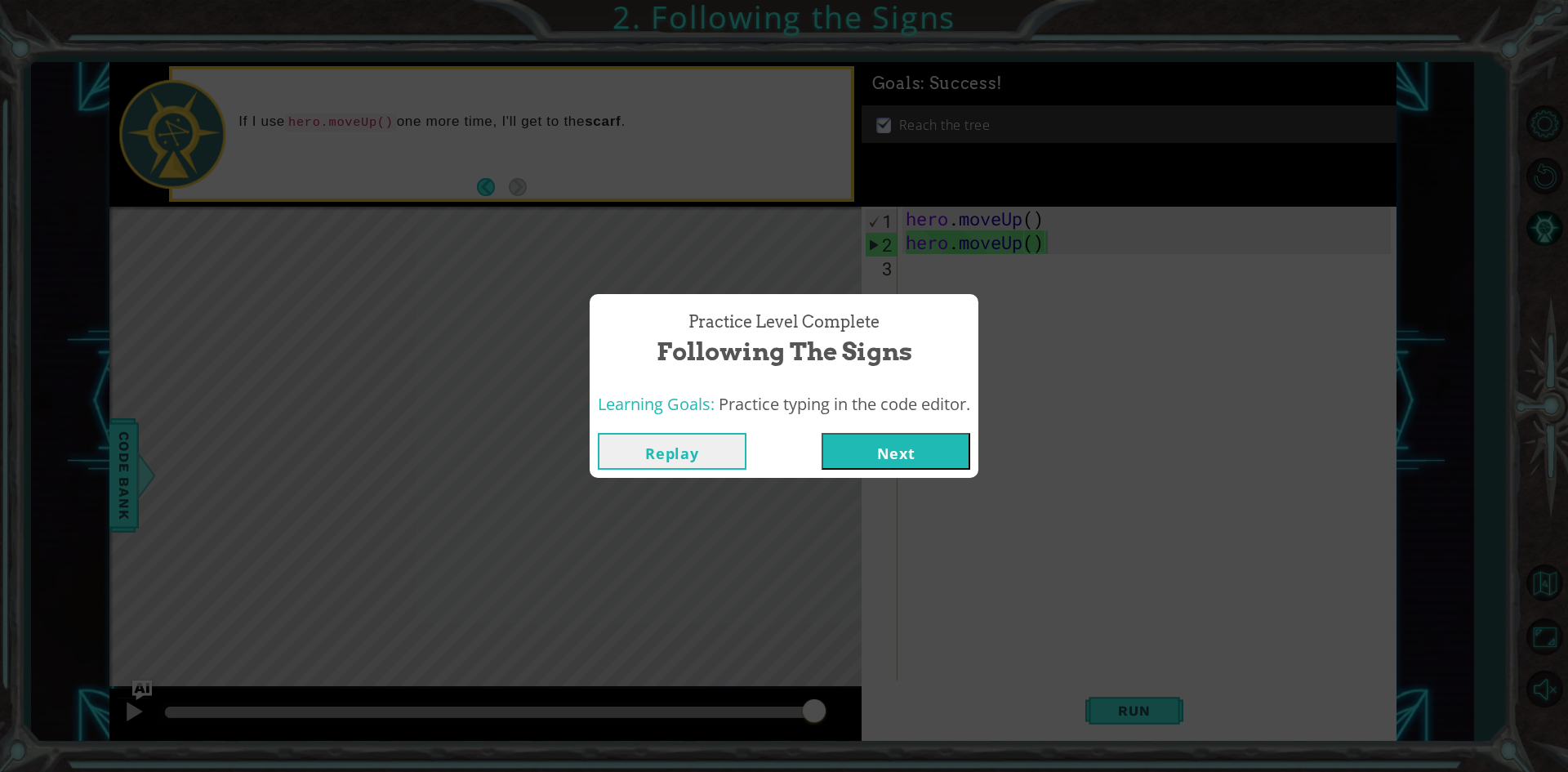
click at [897, 447] on button "Next" at bounding box center [896, 451] width 148 height 37
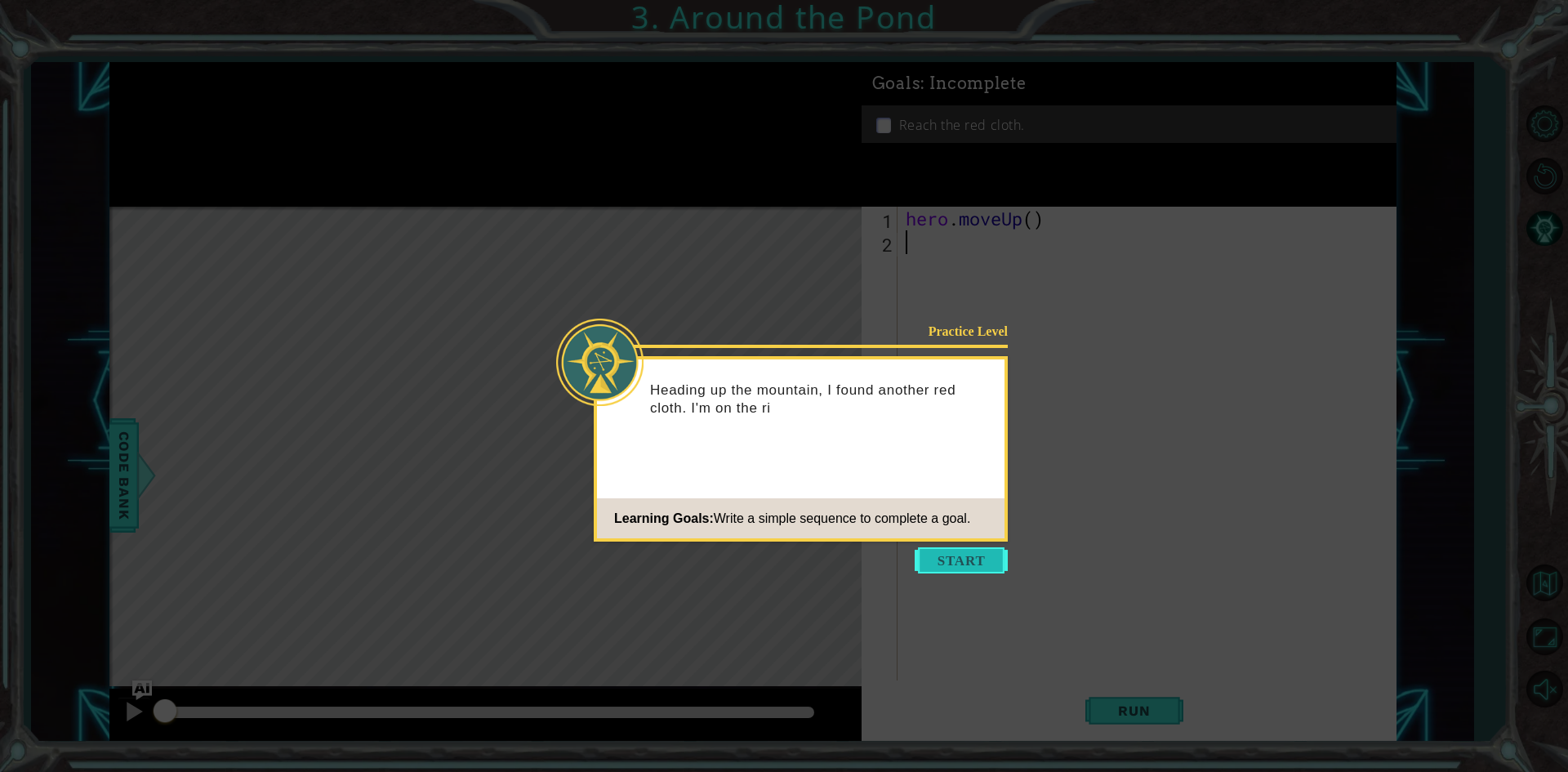
click at [946, 554] on button "Start" at bounding box center [961, 560] width 93 height 26
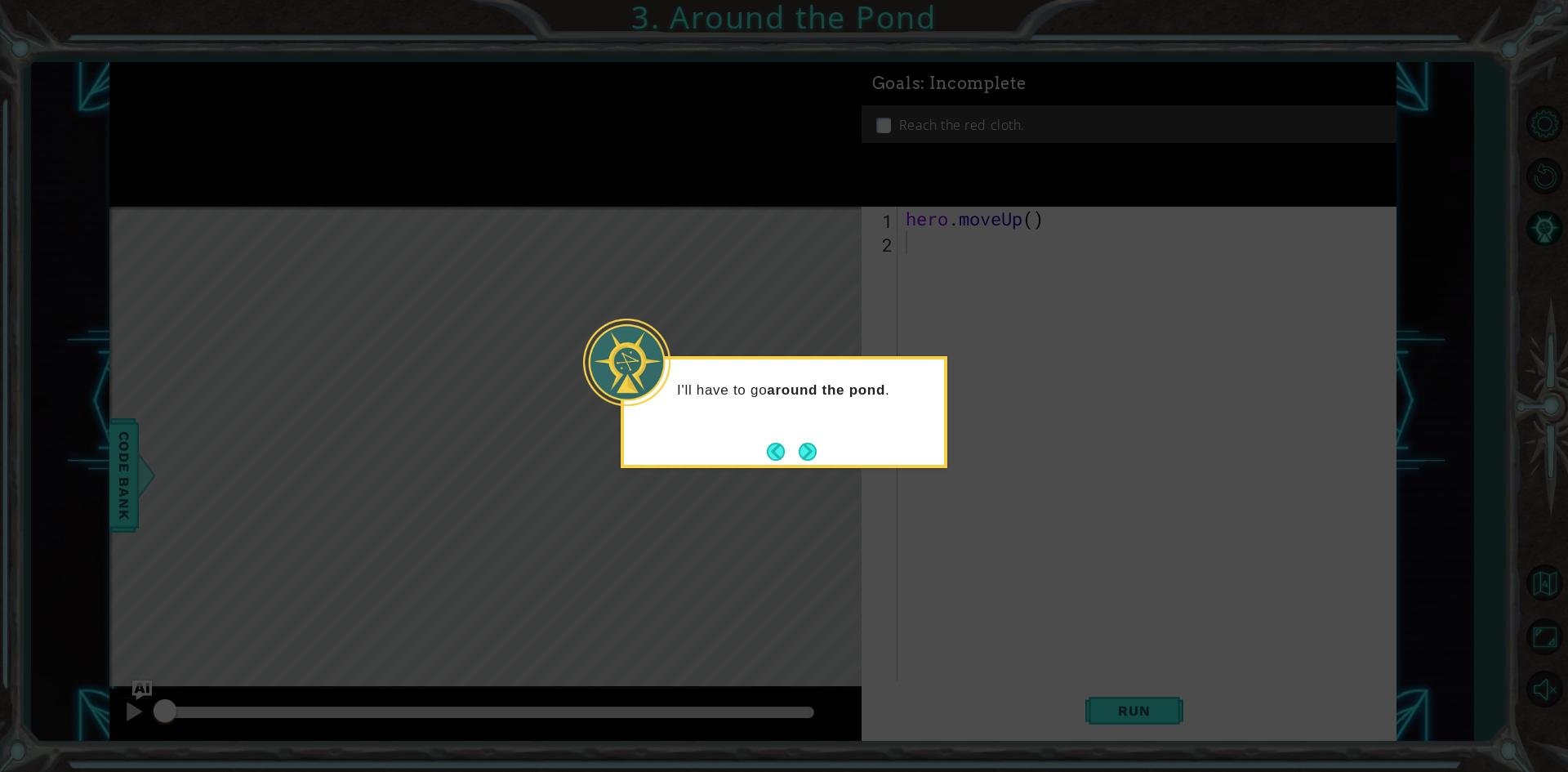
click at [805, 452] on button "Next" at bounding box center [808, 451] width 18 height 18
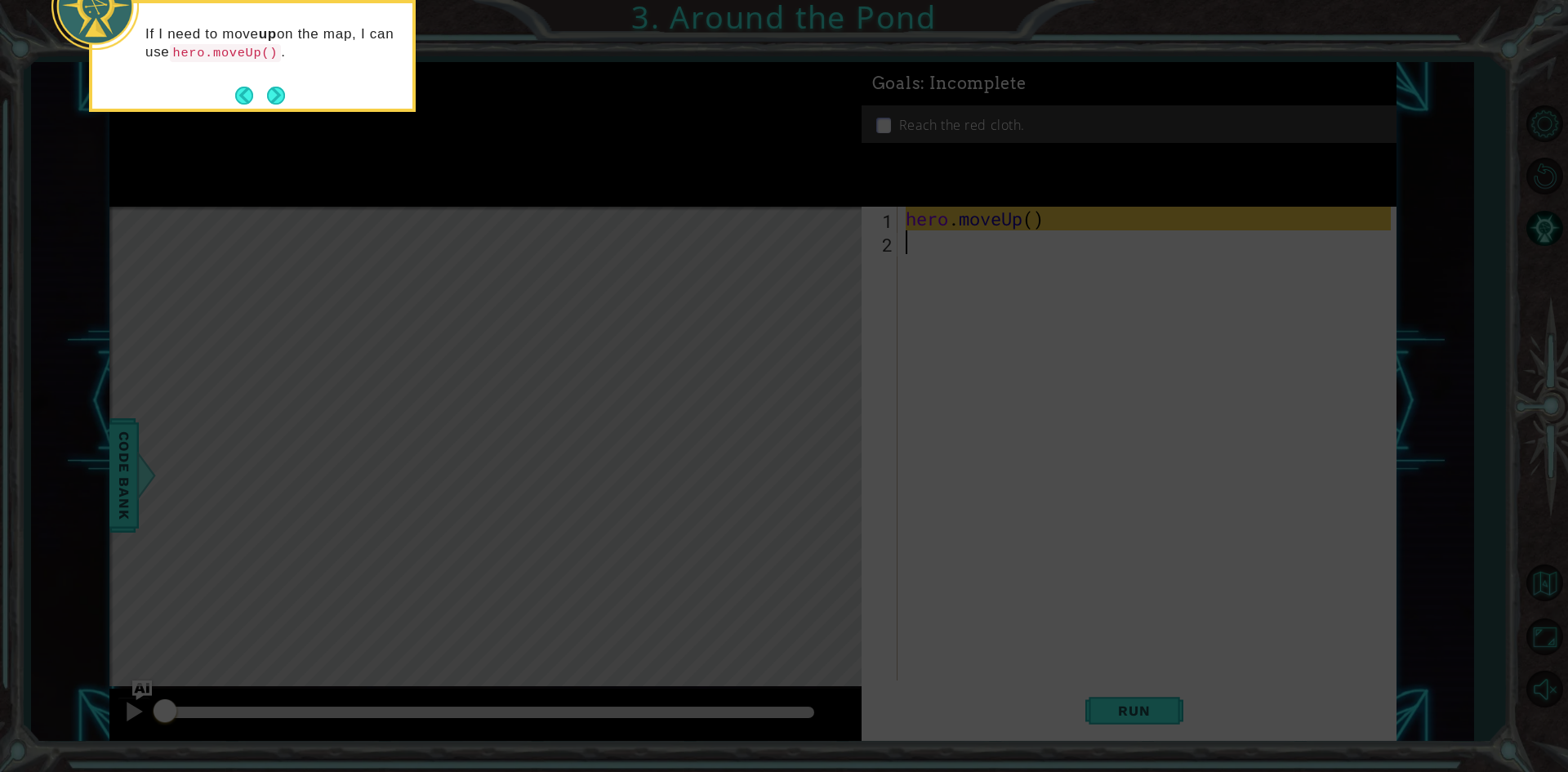
click at [1016, 325] on icon at bounding box center [784, 115] width 1568 height 1313
click at [1006, 283] on icon at bounding box center [784, 115] width 1568 height 1313
drag, startPoint x: 926, startPoint y: 316, endPoint x: 910, endPoint y: 320, distance: 16.5
click at [926, 317] on icon at bounding box center [784, 115] width 1568 height 1313
click at [285, 100] on button "Next" at bounding box center [276, 95] width 18 height 18
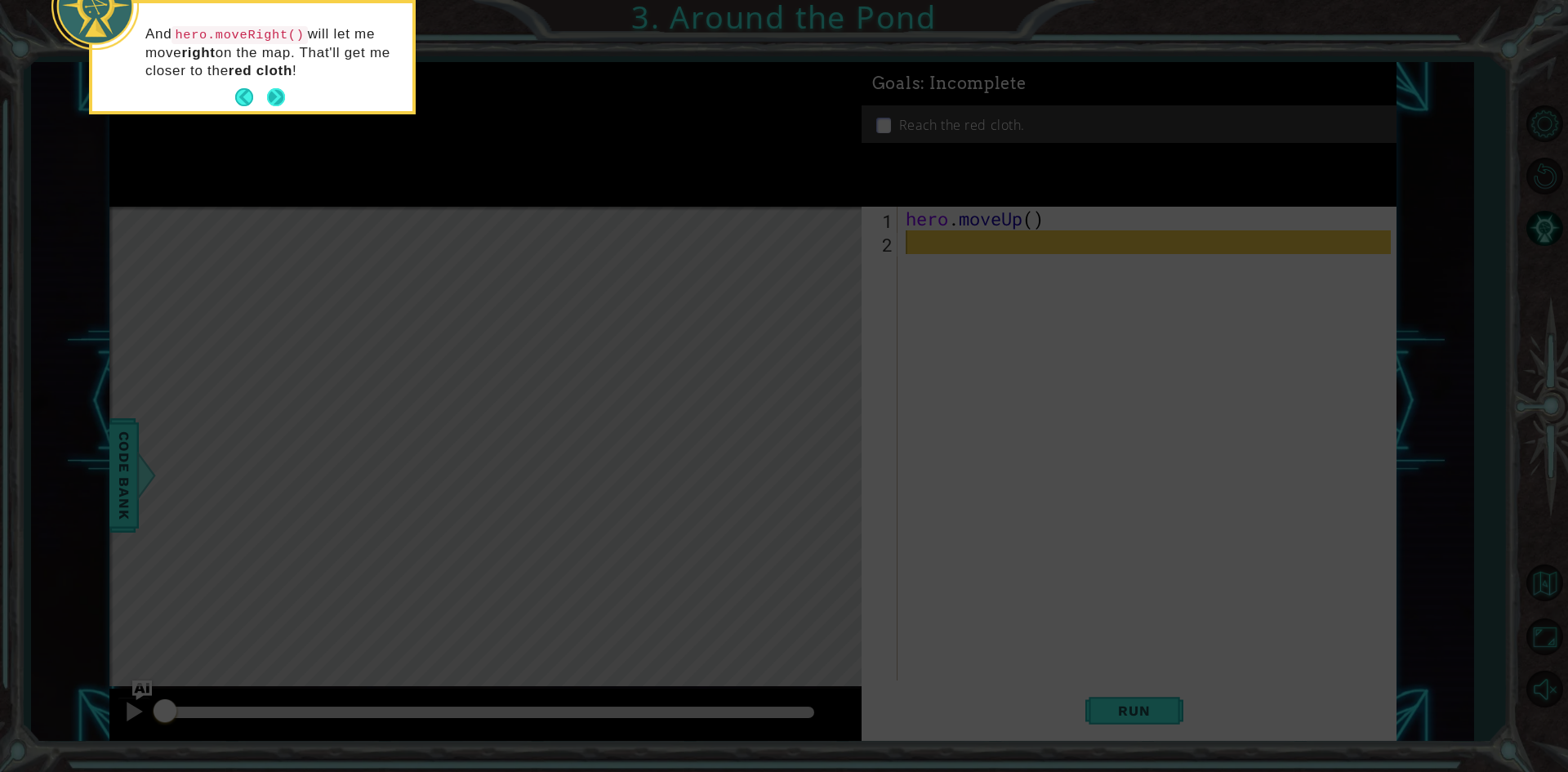
click at [275, 100] on button "Next" at bounding box center [276, 97] width 18 height 18
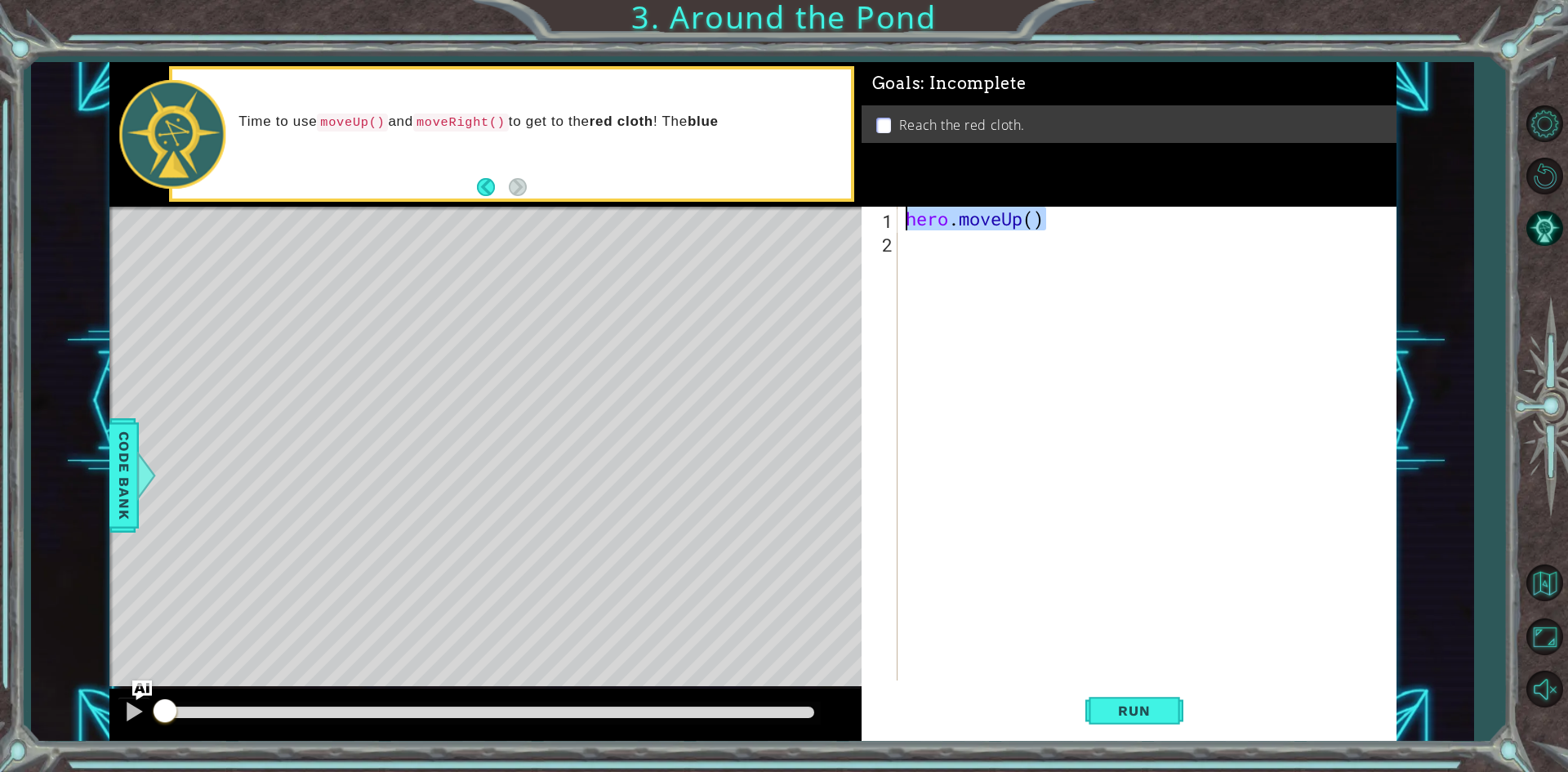
drag, startPoint x: 1030, startPoint y: 229, endPoint x: 891, endPoint y: 222, distance: 139.2
click at [891, 222] on div "1 2 hero . moveUp ( ) ההההההההההההההההההההההההההההההההההההההההההההההההההההההההה…" at bounding box center [1126, 443] width 529 height 474
type textarea "hero.moveUp()"
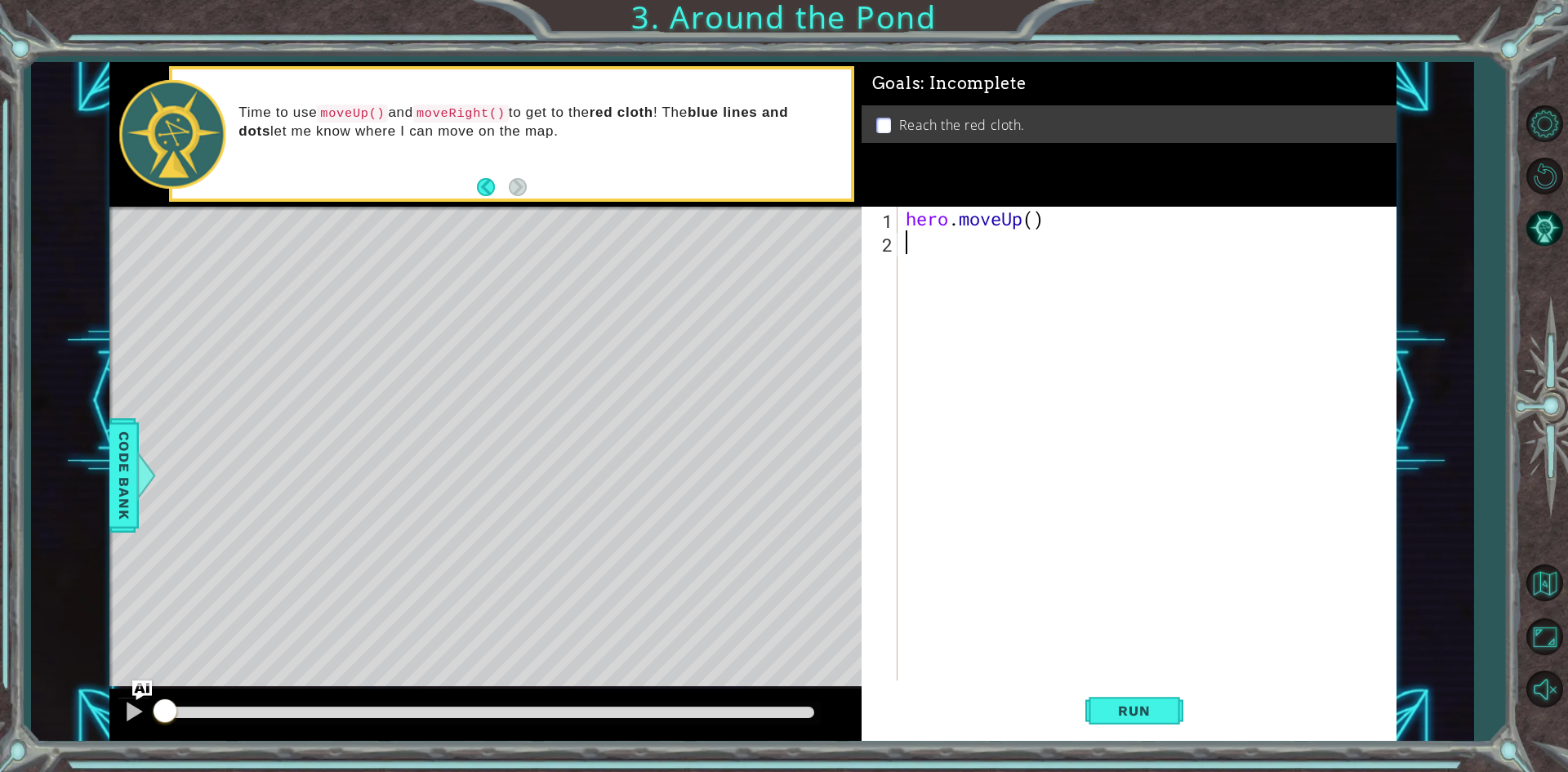
click at [939, 252] on div "hero . moveUp ( )" at bounding box center [1150, 467] width 496 height 522
paste textarea "hero.moveUp()"
type textarea "hero.moveUp()"
click at [939, 266] on div "hero . moveUp ( ) hero . moveUp ( )" at bounding box center [1150, 467] width 496 height 522
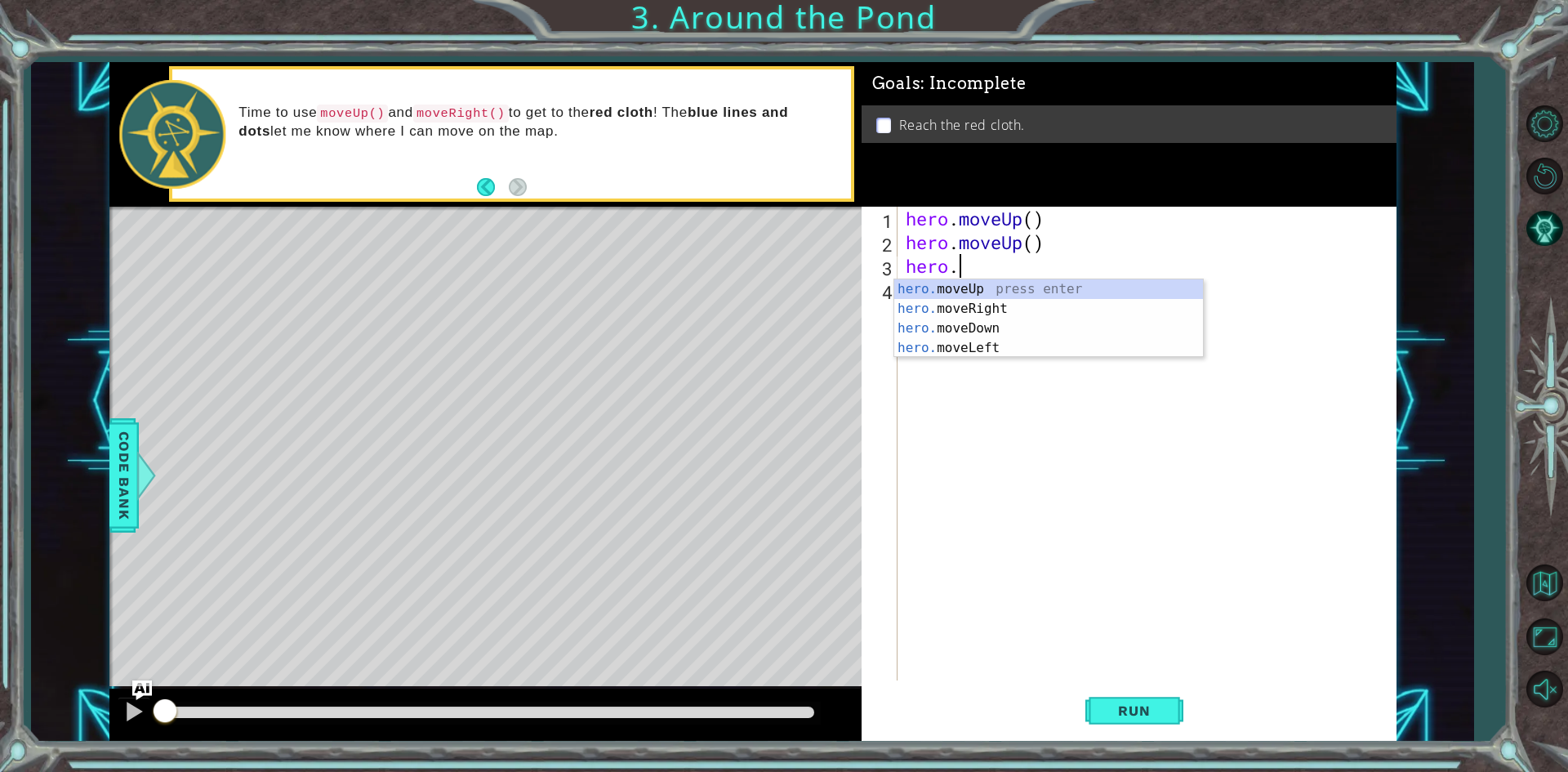
scroll to position [0, 2]
type textarea "hero.moveRight"
click at [1098, 318] on div "hero . moveUp ( ) hero . moveUp ( ) hero . moveRight" at bounding box center [1150, 467] width 496 height 522
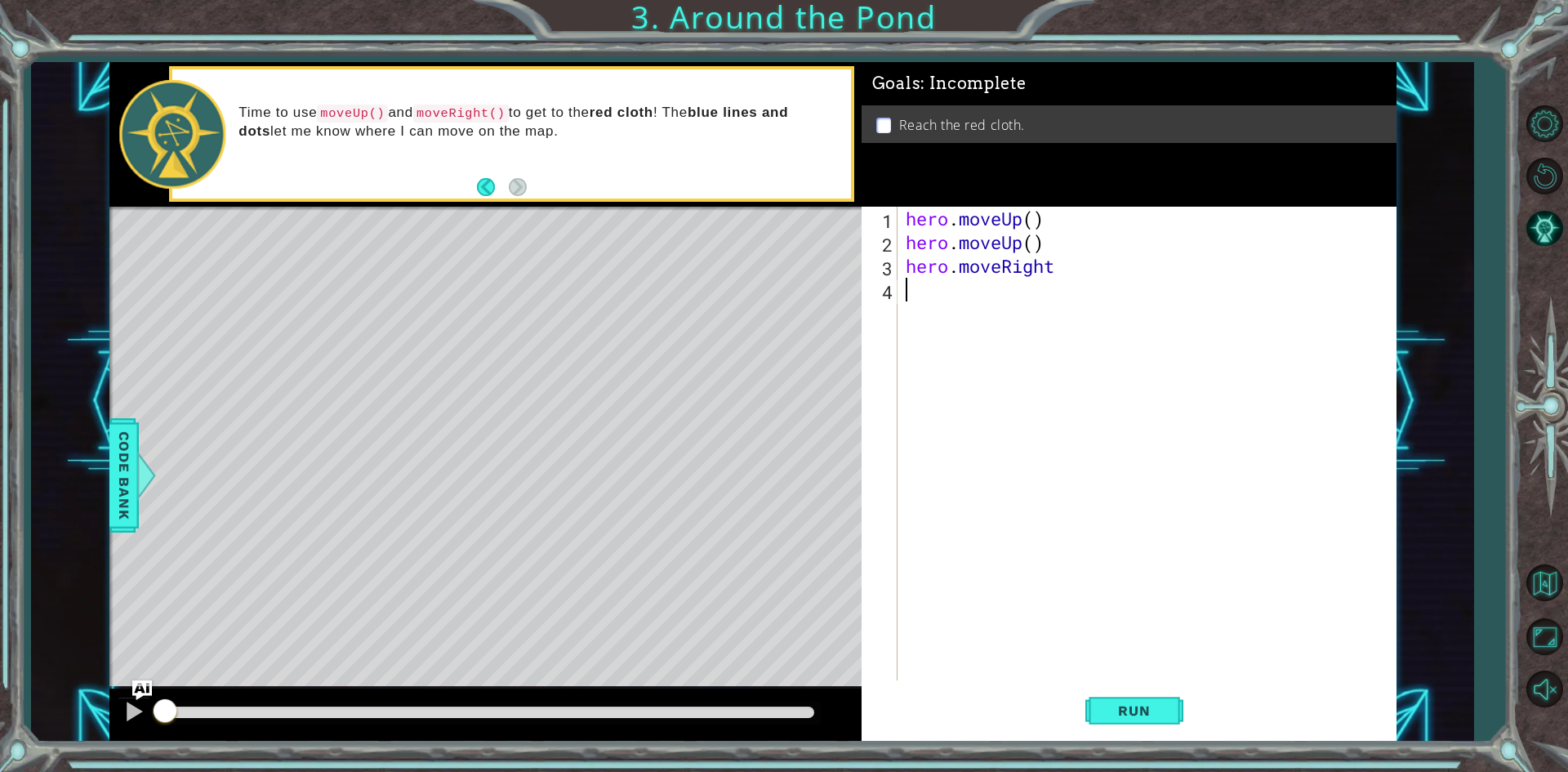
scroll to position [0, 0]
paste textarea "hero.moveUp()"
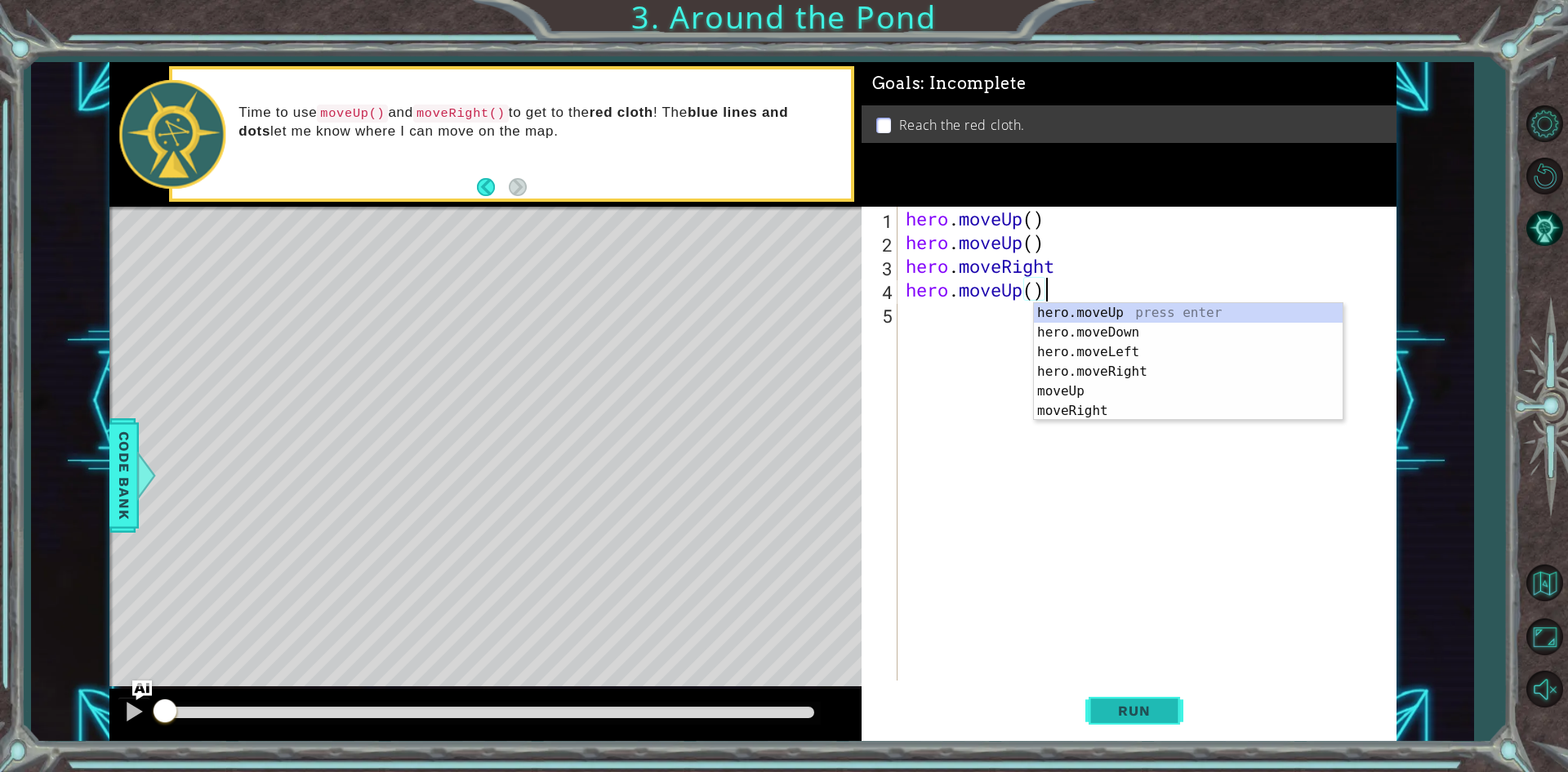
click at [1114, 704] on span "Run" at bounding box center [1133, 710] width 64 height 16
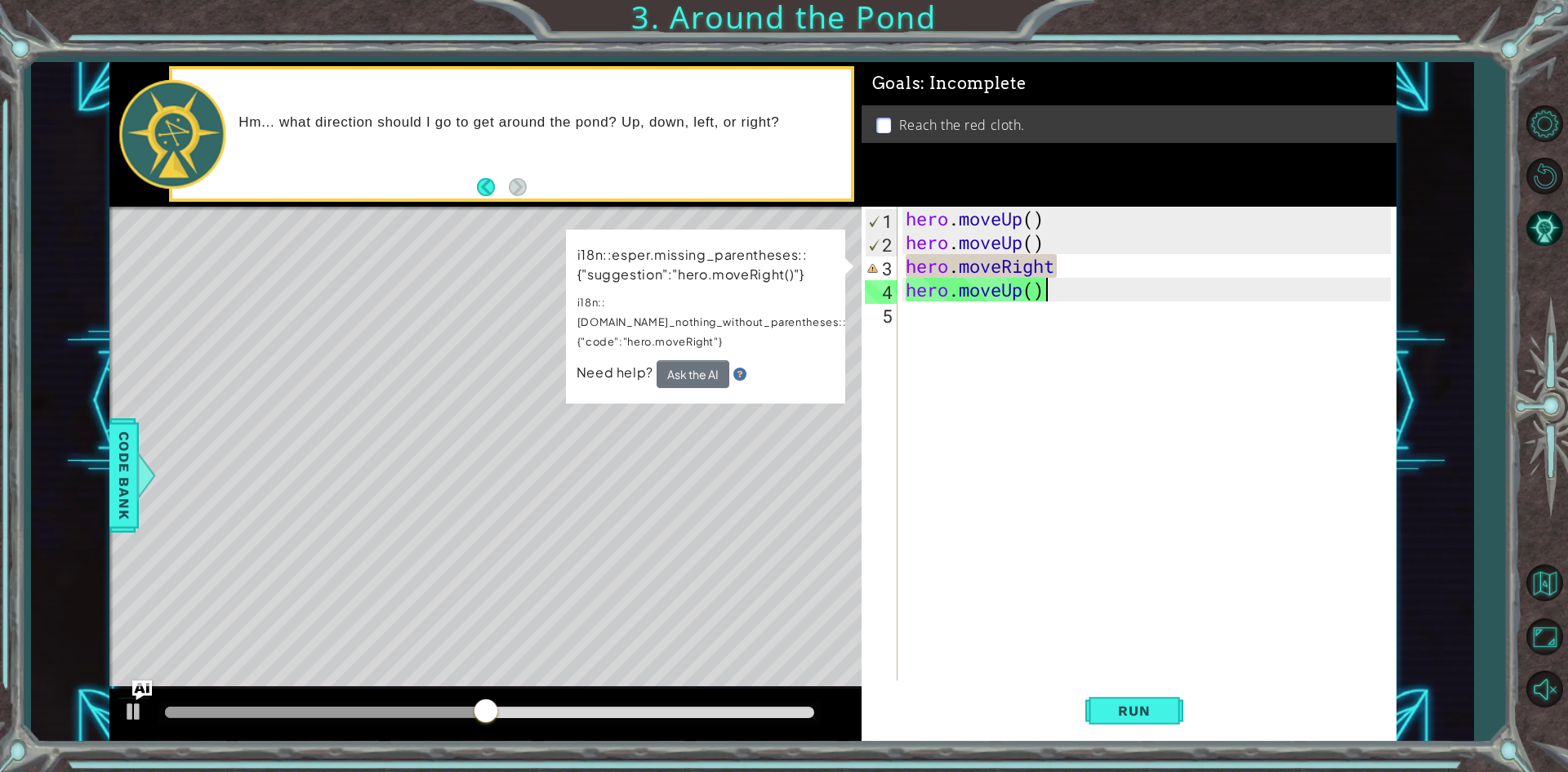
click at [1060, 266] on div "hero . moveUp ( ) hero . moveUp ( ) hero . moveRight hero . moveUp ( )" at bounding box center [1150, 467] width 496 height 522
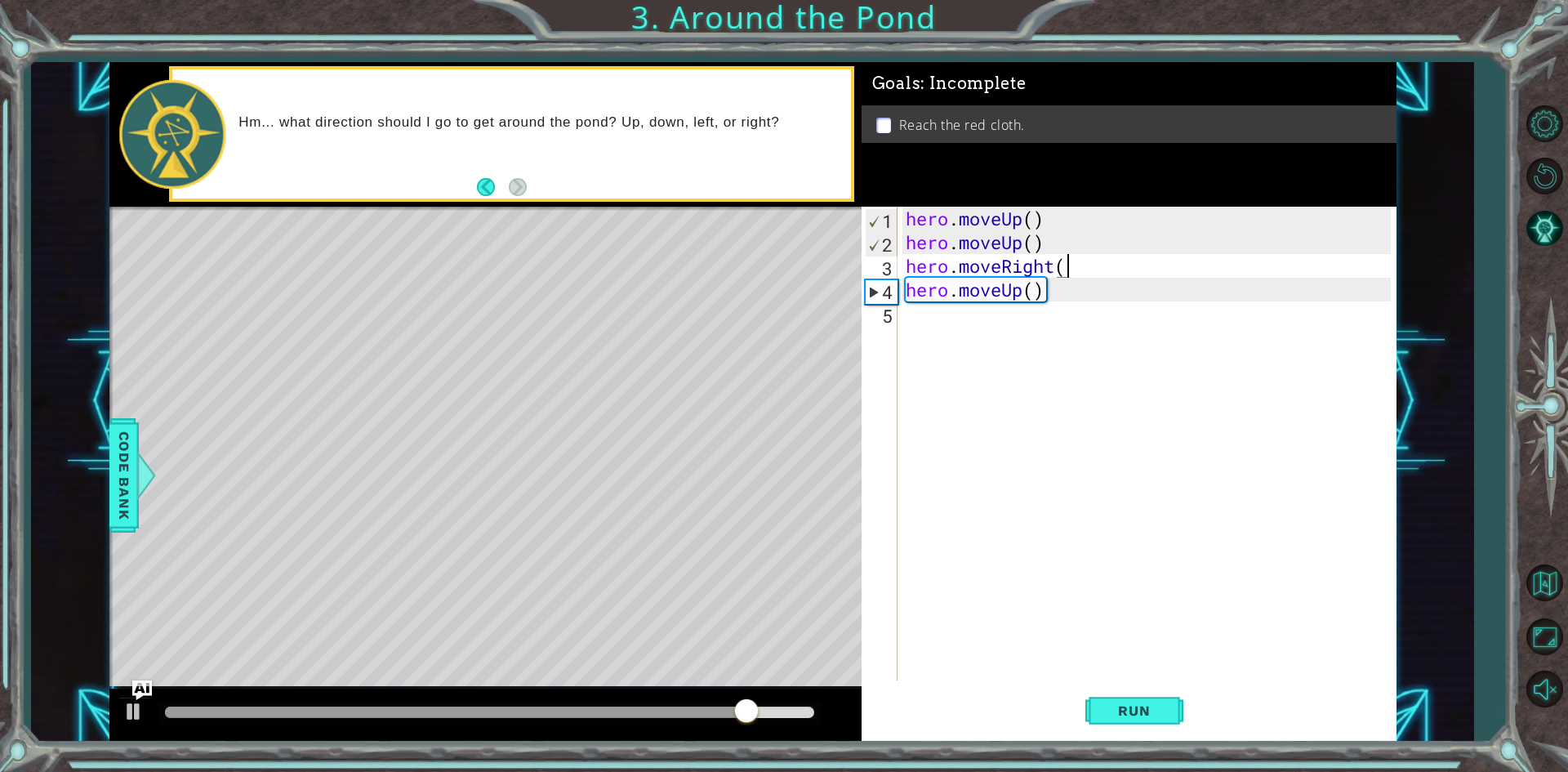
scroll to position [0, 7]
type textarea "hero.moveRight()"
click at [1127, 723] on button "Run" at bounding box center [1134, 711] width 98 height 53
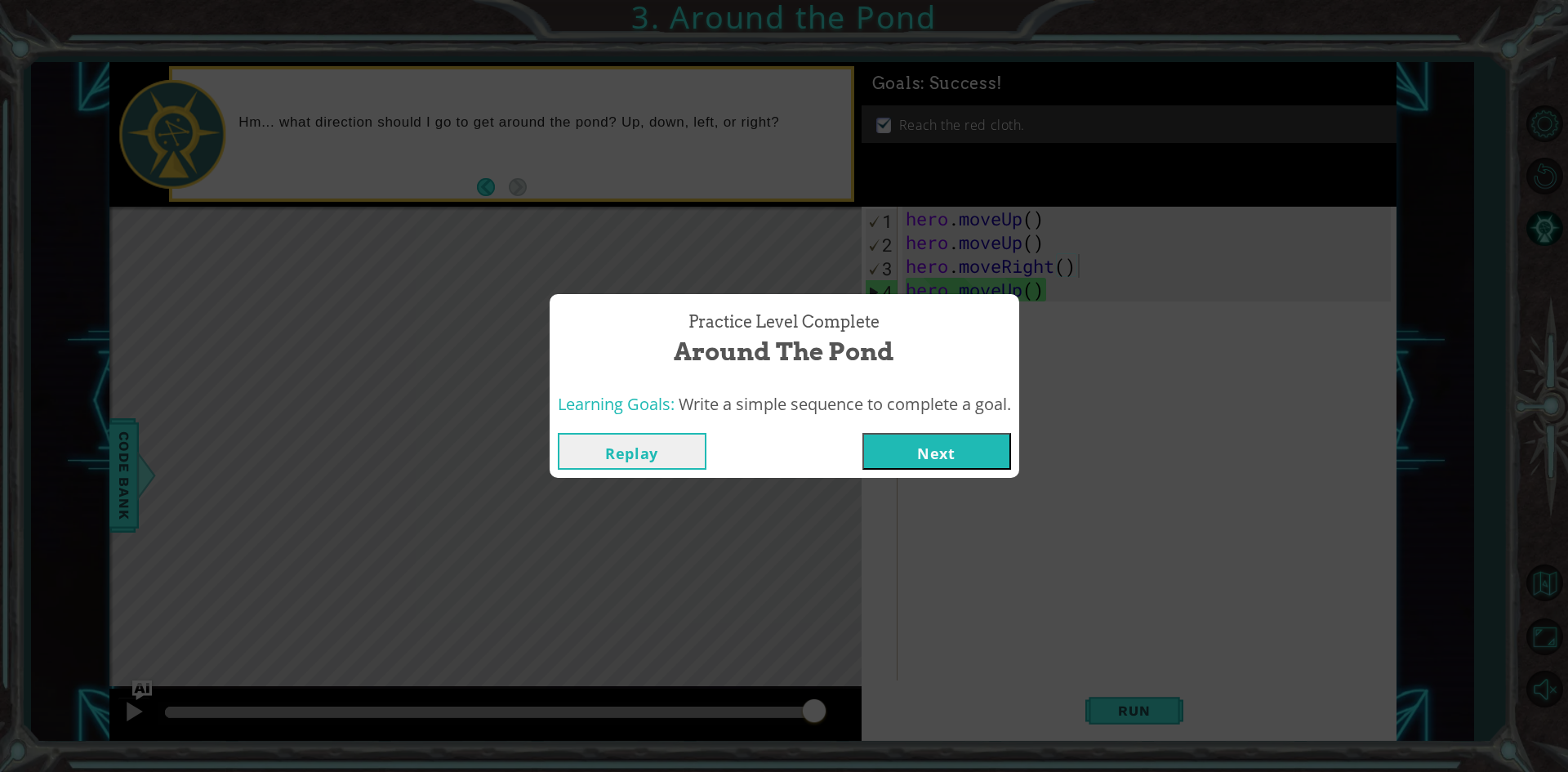
click at [945, 451] on button "Next" at bounding box center [936, 451] width 148 height 37
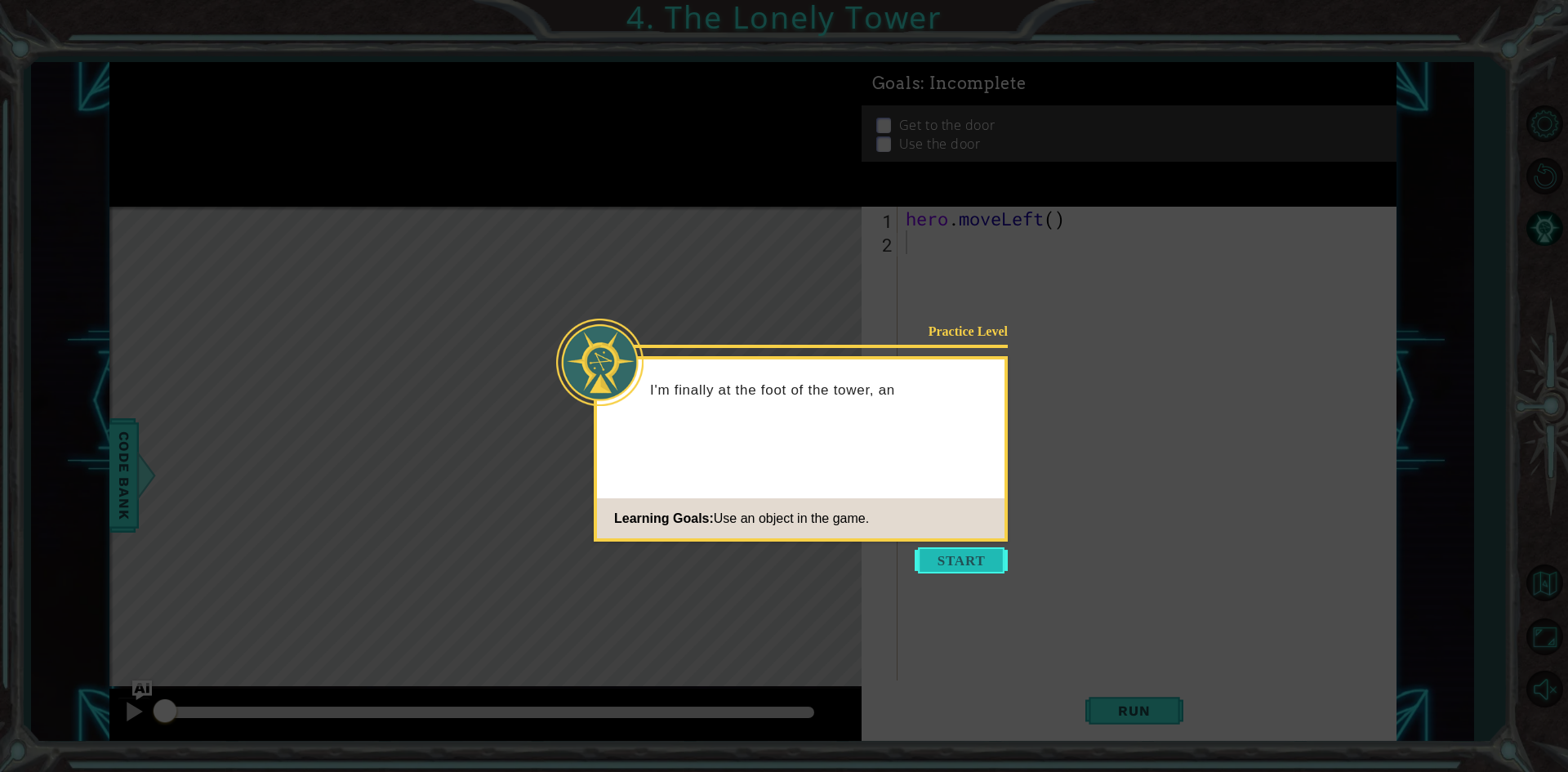
click at [958, 558] on button "Start" at bounding box center [961, 560] width 93 height 26
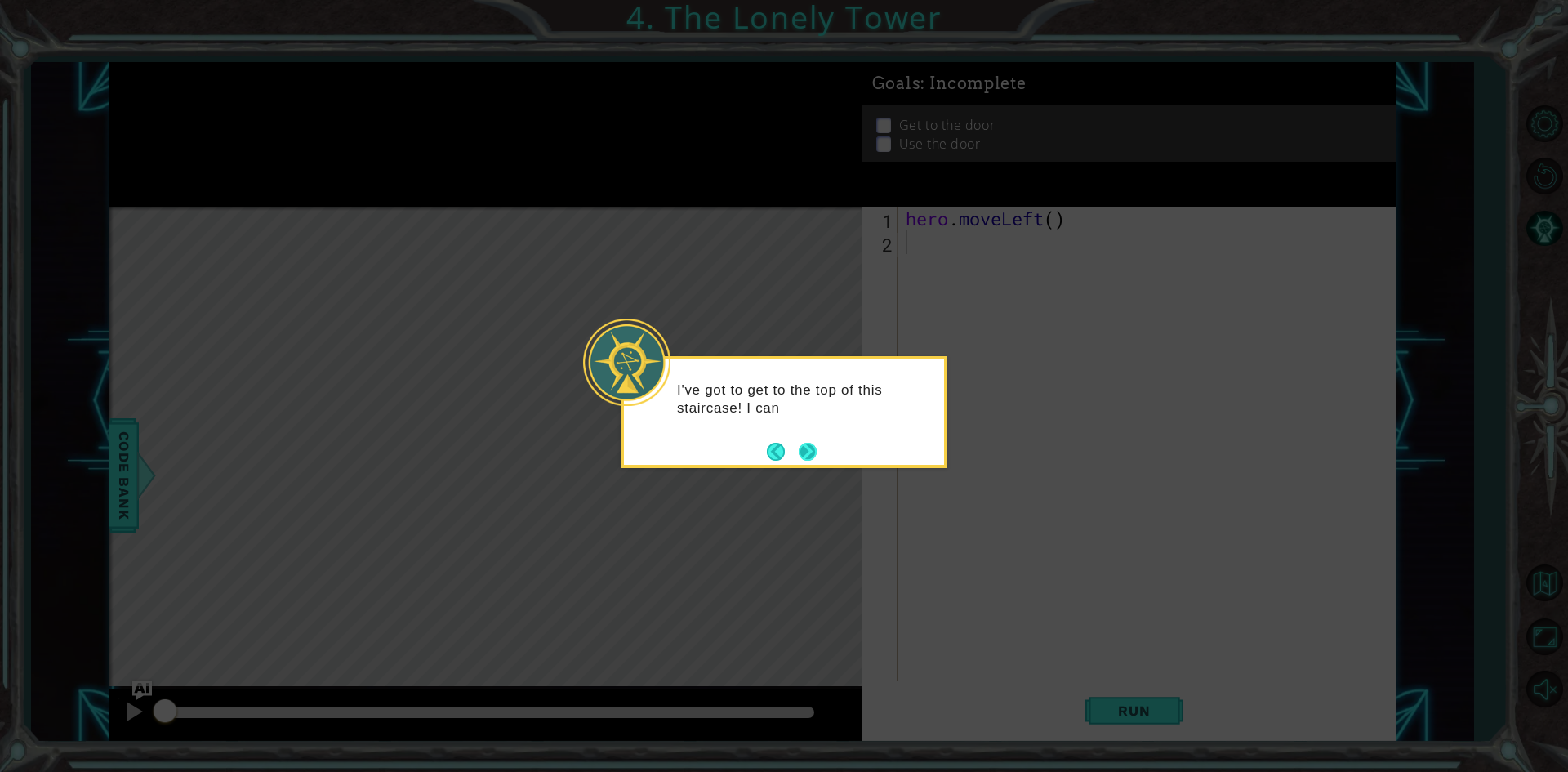
click at [805, 449] on button "Next" at bounding box center [808, 451] width 18 height 18
click at [802, 449] on button "Next" at bounding box center [808, 451] width 18 height 18
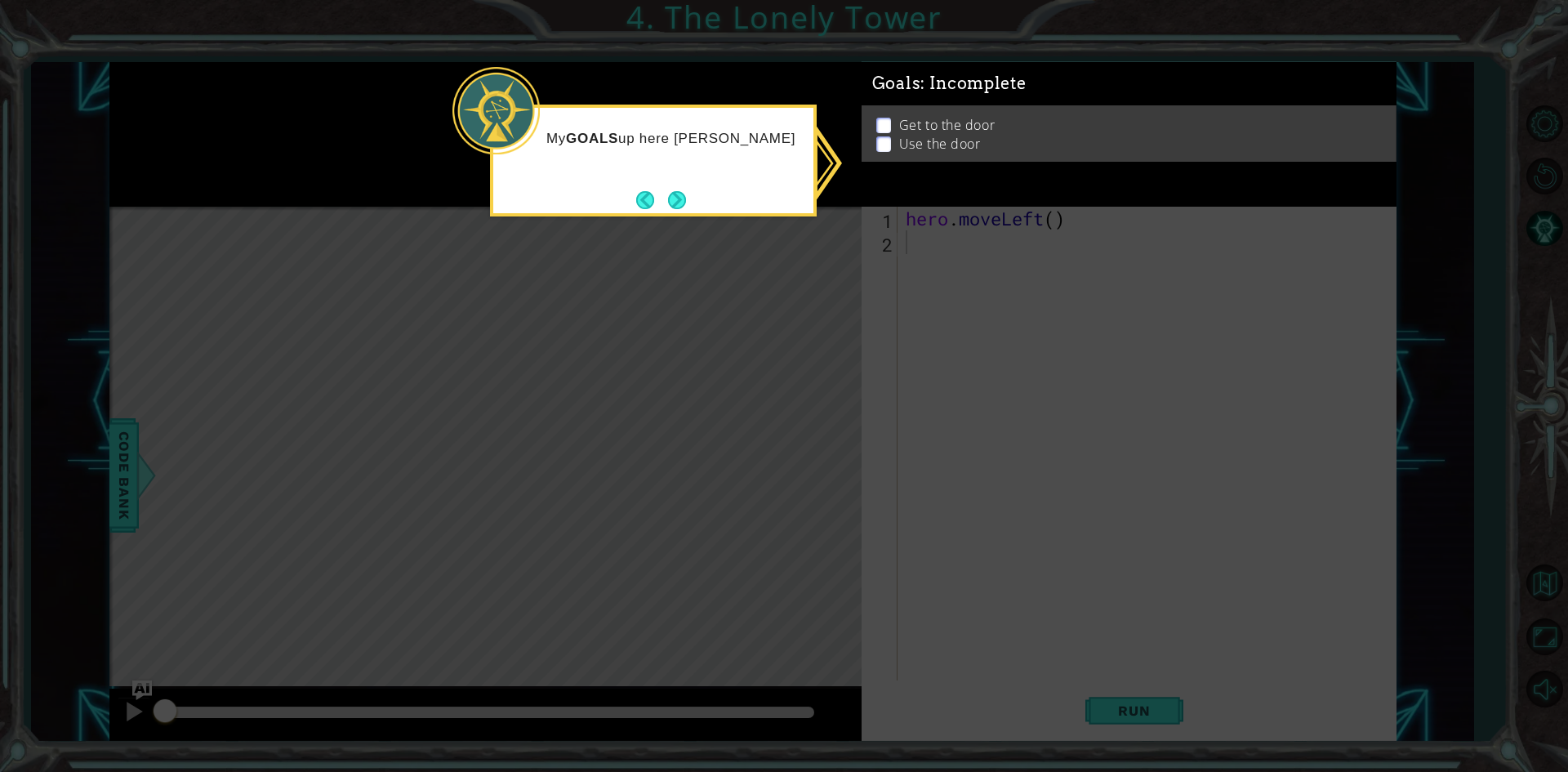
drag, startPoint x: 985, startPoint y: 422, endPoint x: 932, endPoint y: 401, distance: 57.0
click at [983, 422] on icon at bounding box center [784, 386] width 1568 height 772
click at [909, 215] on icon at bounding box center [784, 386] width 1568 height 772
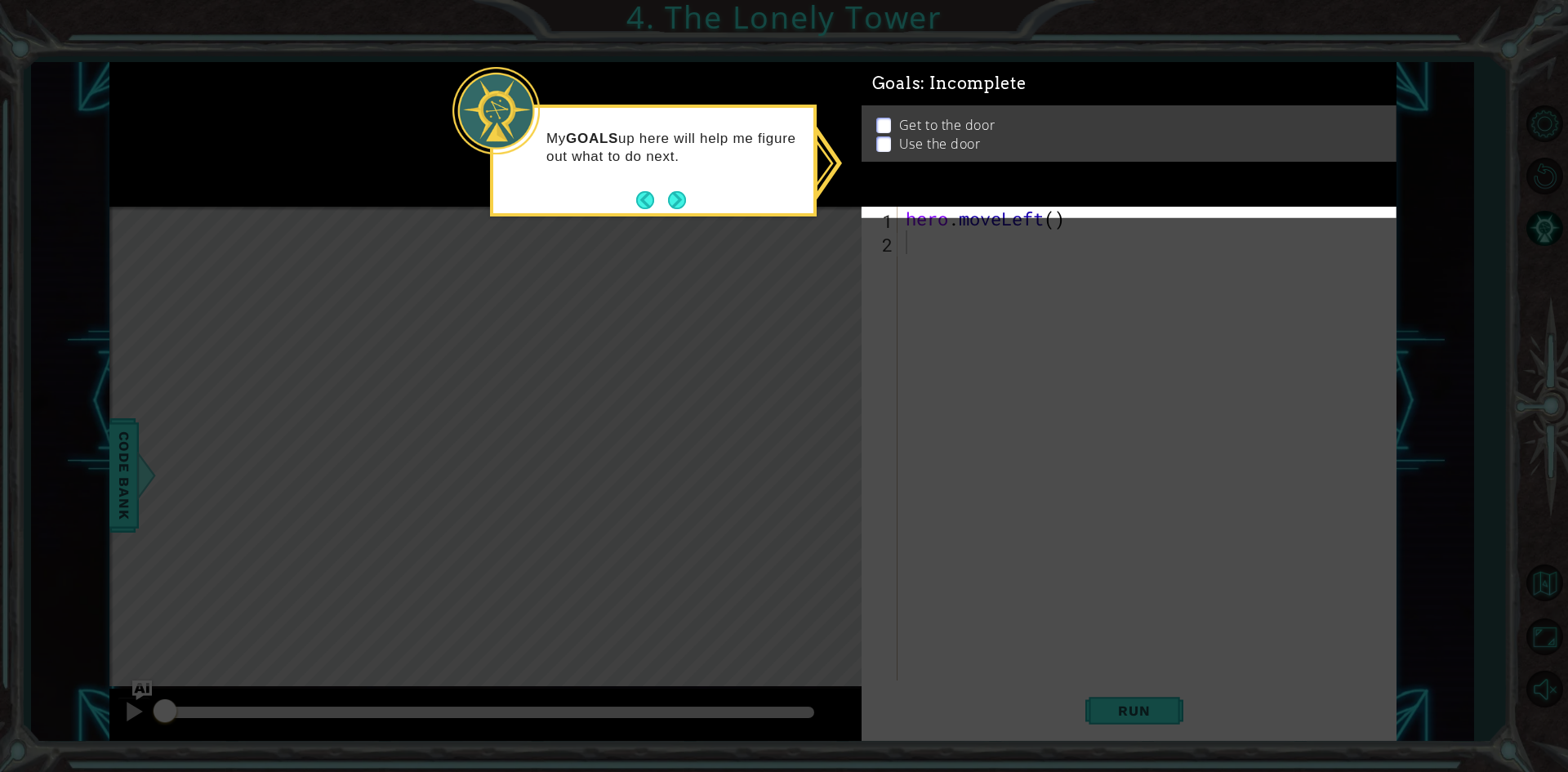
drag, startPoint x: 721, startPoint y: 195, endPoint x: 710, endPoint y: 193, distance: 11.2
click at [720, 194] on div "My GOALS up here will help me figure out what to do next." at bounding box center [654, 155] width 321 height 82
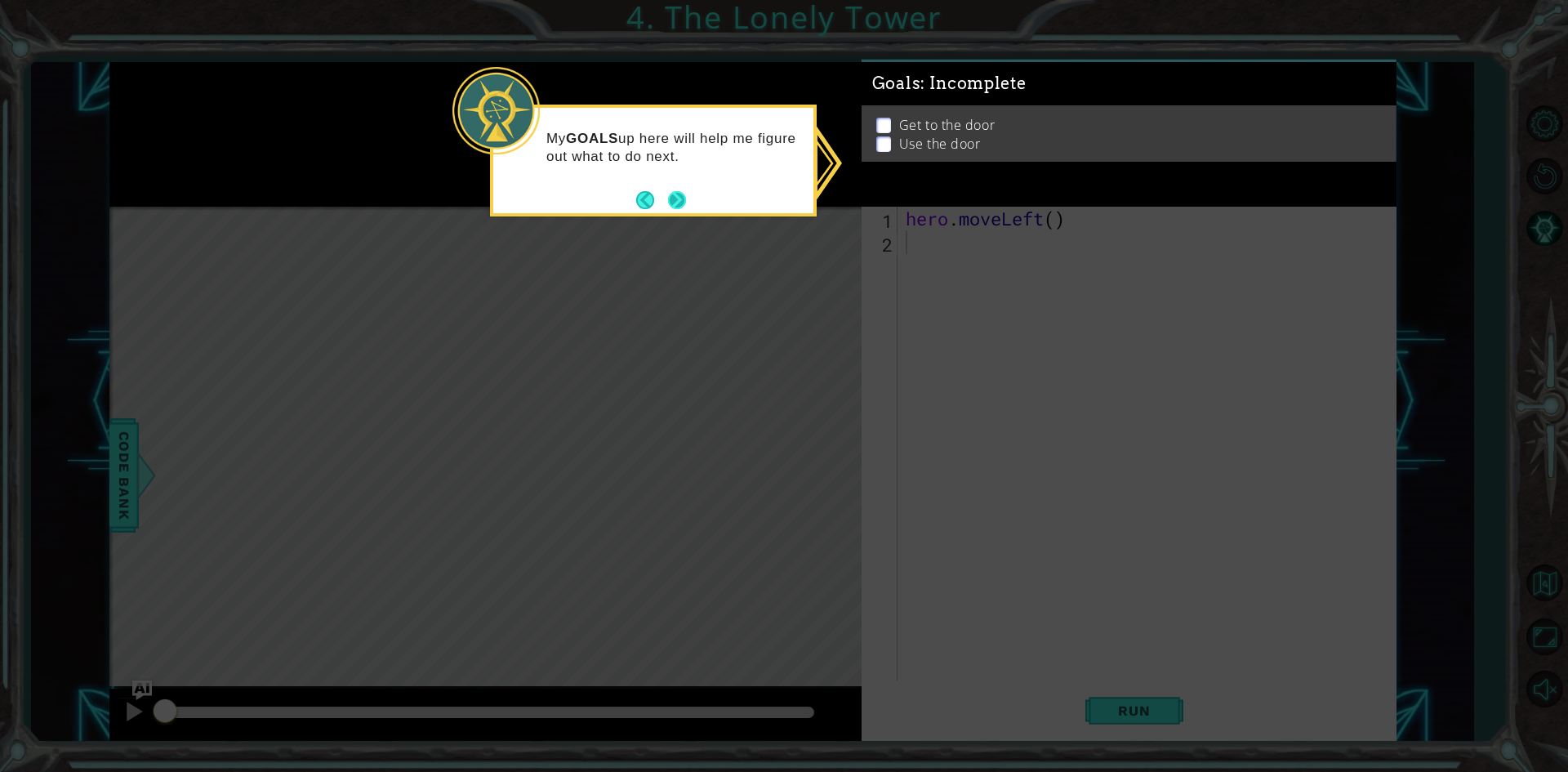
click at [686, 203] on button "Next" at bounding box center [676, 200] width 18 height 18
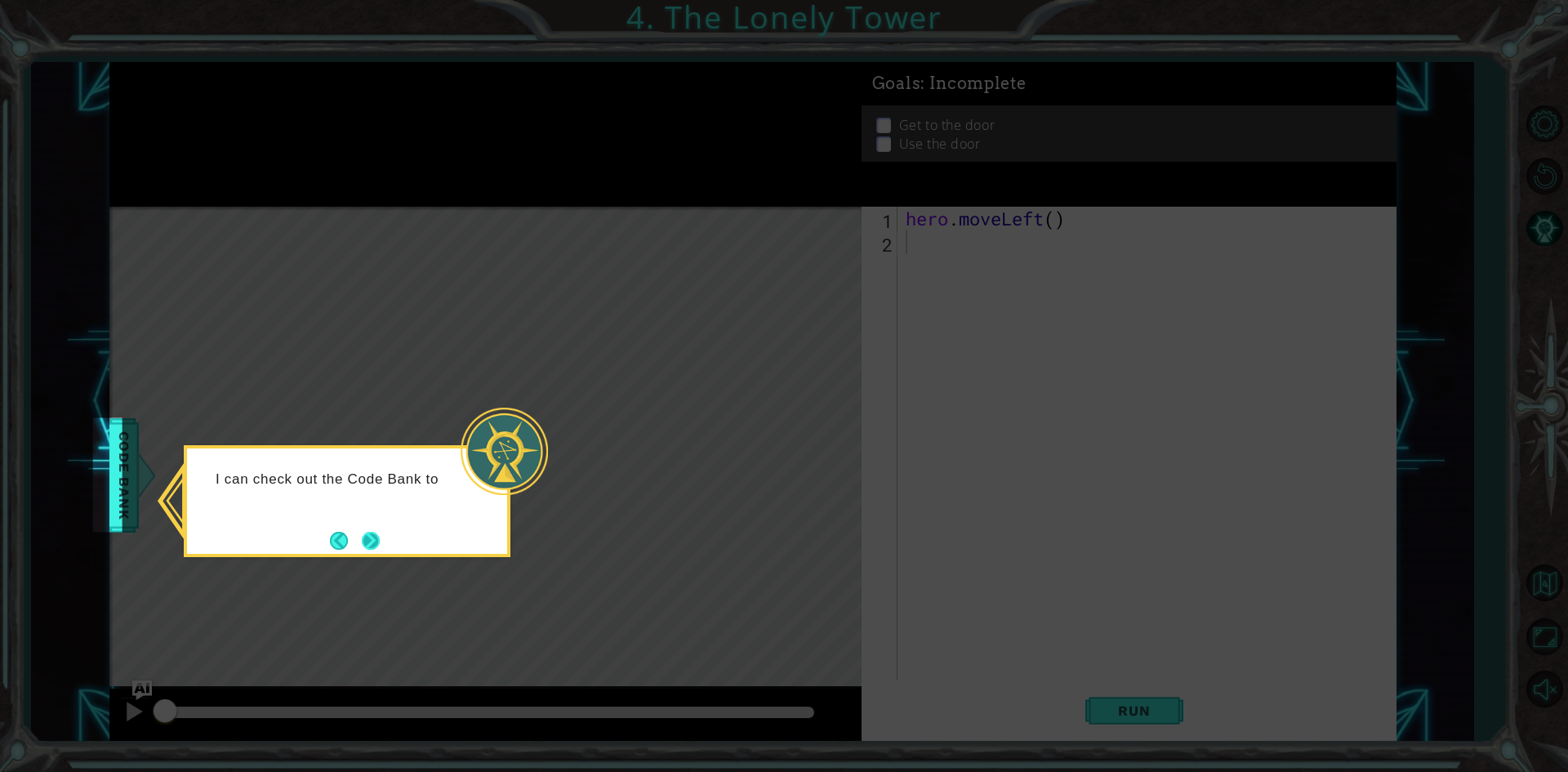
click at [372, 537] on button "Next" at bounding box center [370, 540] width 18 height 18
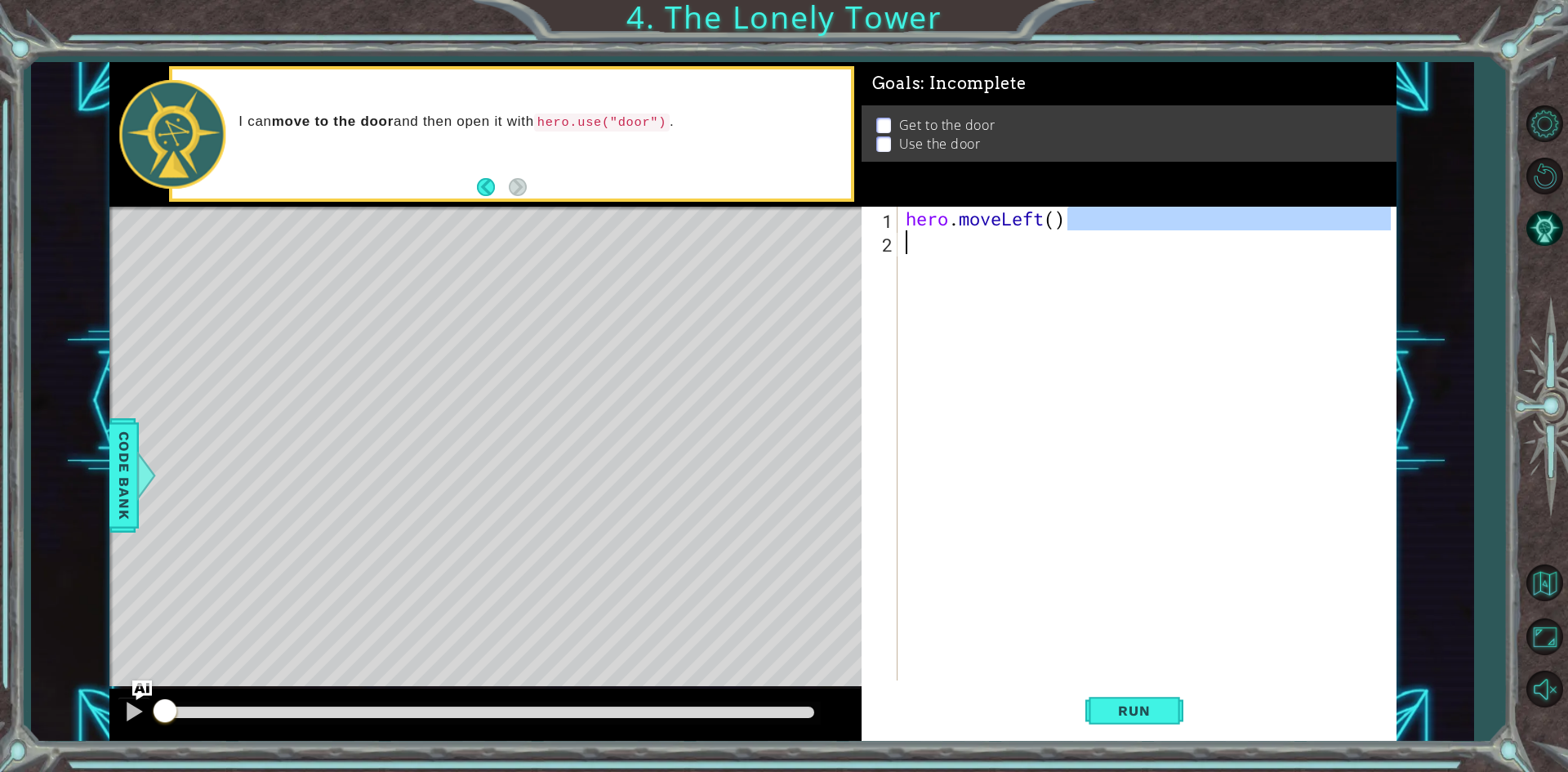
drag, startPoint x: 1063, startPoint y: 220, endPoint x: 880, endPoint y: 231, distance: 183.3
click at [880, 231] on div "1 2 hero . moveLeft ( ) ההההההההההההההההההההההההההההההההההההההההההההההההההההההה…" at bounding box center [1126, 443] width 529 height 474
type textarea "hero.moveLeft()"
drag, startPoint x: 880, startPoint y: 229, endPoint x: 917, endPoint y: 214, distance: 39.9
click at [917, 214] on div "hero.moveLeft() 1 2 hero . moveLeft ( ) ההההההההההההההההההההההההההההההההההההההה…" at bounding box center [1126, 443] width 529 height 474
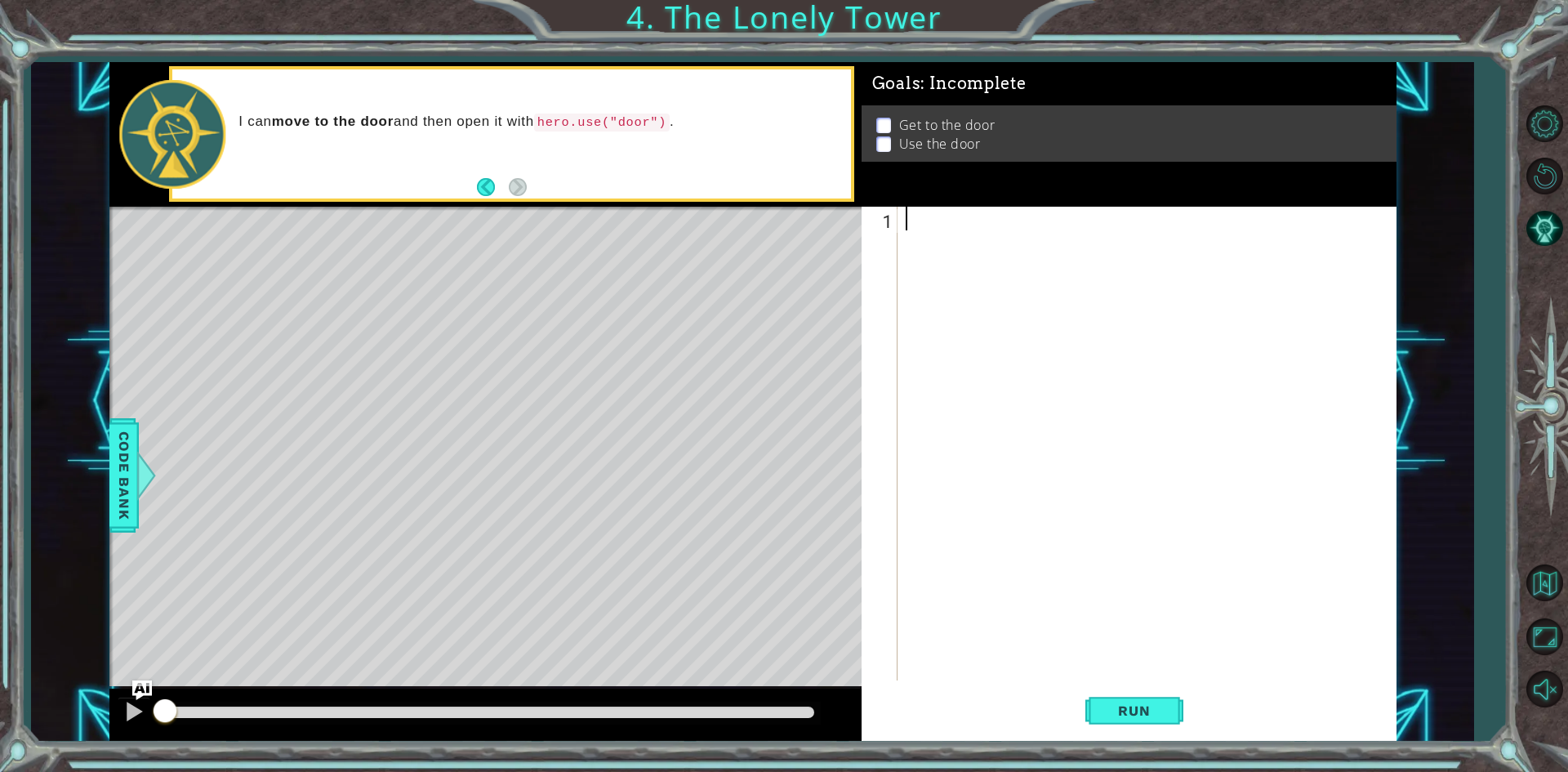
paste textarea "hero.moveUp()"
type textarea "hero.moveUp()"
click at [928, 245] on div "hero . moveUp ( )" at bounding box center [1150, 467] width 496 height 522
paste textarea "hero.moveUp()"
type textarea "hero.moveUp()"
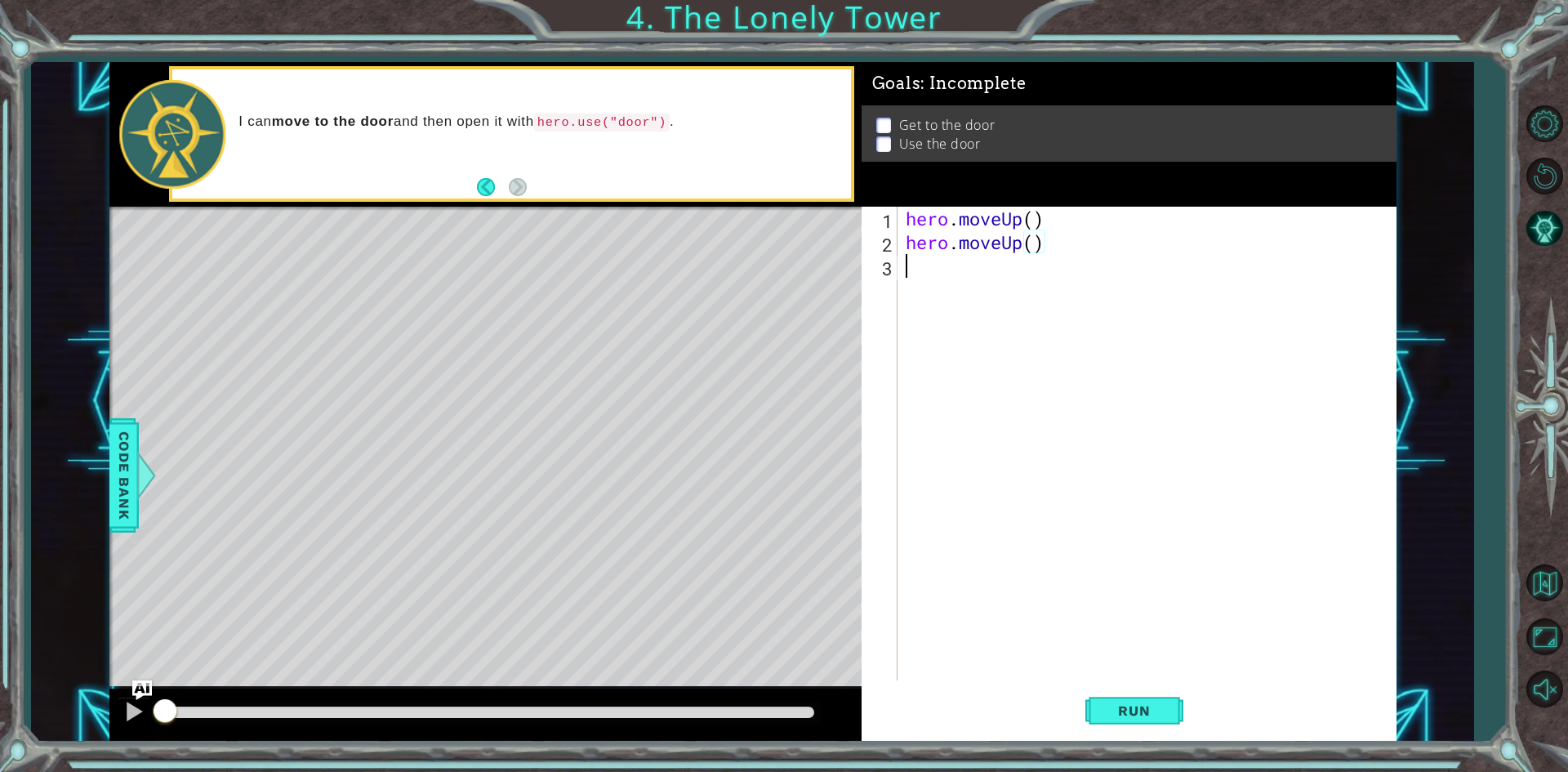
drag, startPoint x: 924, startPoint y: 261, endPoint x: 916, endPoint y: 263, distance: 8.2
click at [922, 261] on div "hero . moveUp ( ) hero . moveUp ( )" at bounding box center [1150, 467] width 496 height 522
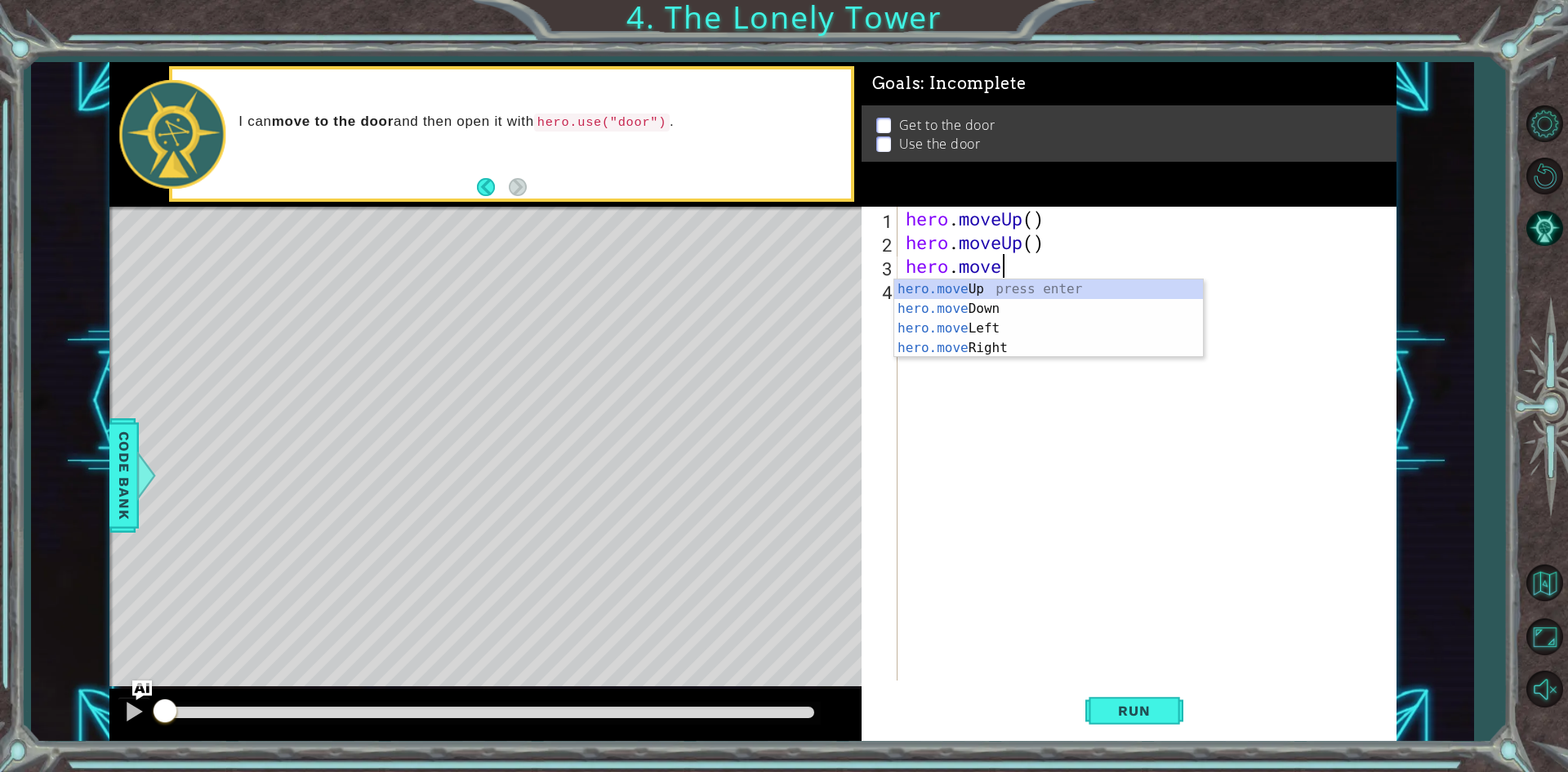
scroll to position [0, 3]
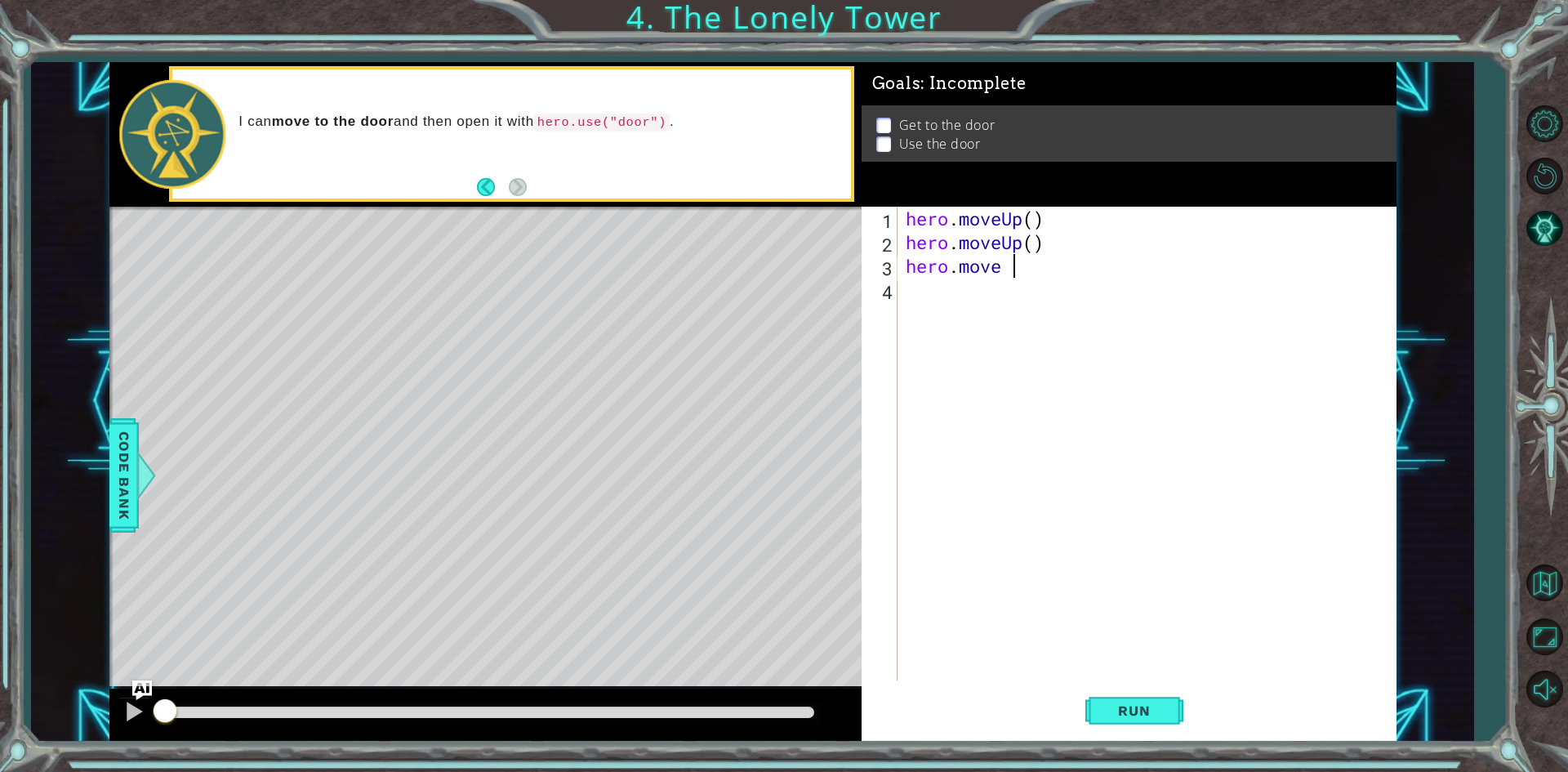
type textarea "hero.move"
